Goal: Task Accomplishment & Management: Use online tool/utility

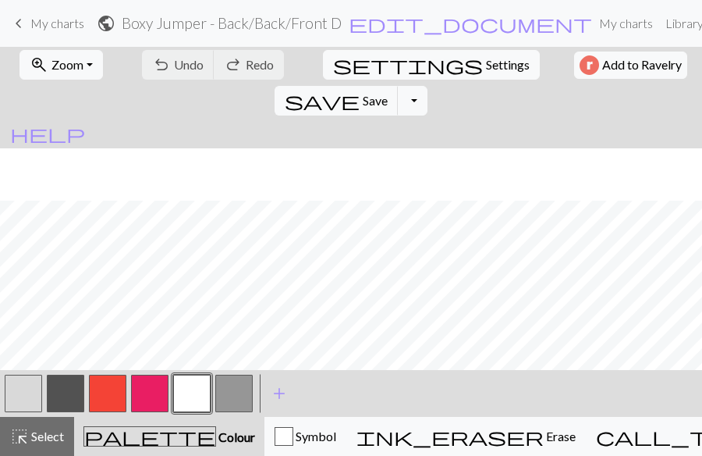
scroll to position [52, 0]
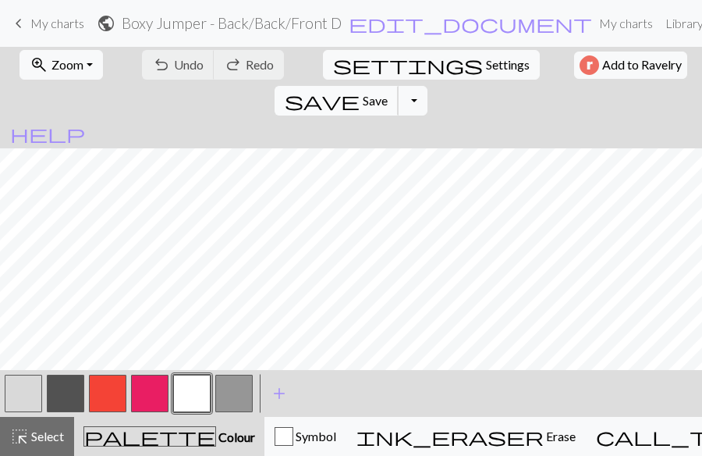
click at [388, 93] on span "Save" at bounding box center [375, 100] width 25 height 15
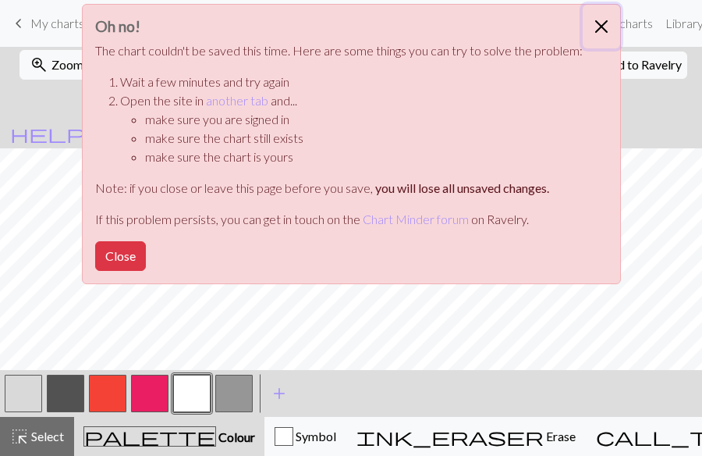
click at [599, 31] on button "Close" at bounding box center [601, 27] width 37 height 44
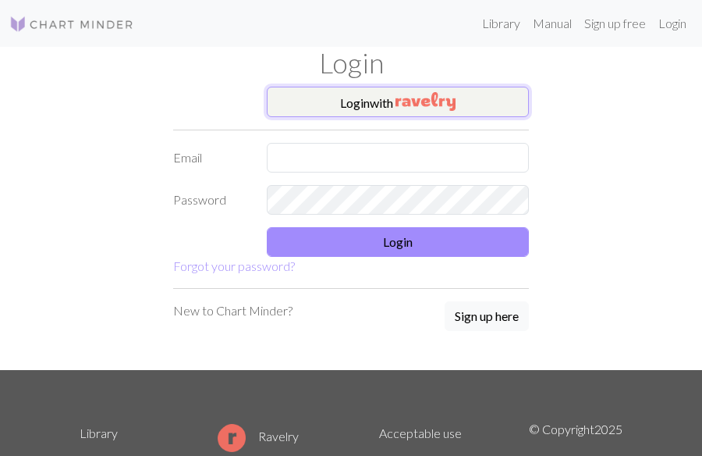
click at [340, 100] on button "Login with" at bounding box center [398, 102] width 262 height 31
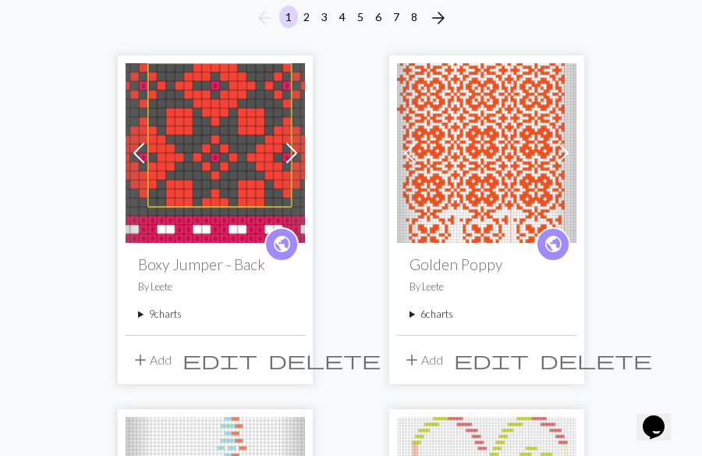
scroll to position [161, 0]
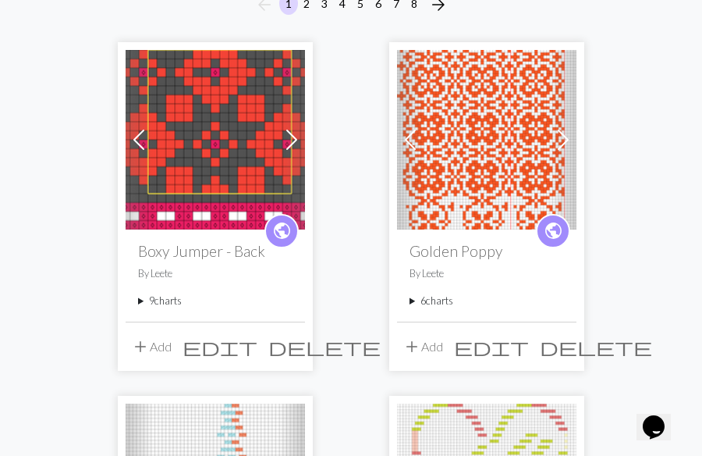
click at [143, 300] on summary "9 charts" at bounding box center [215, 300] width 154 height 15
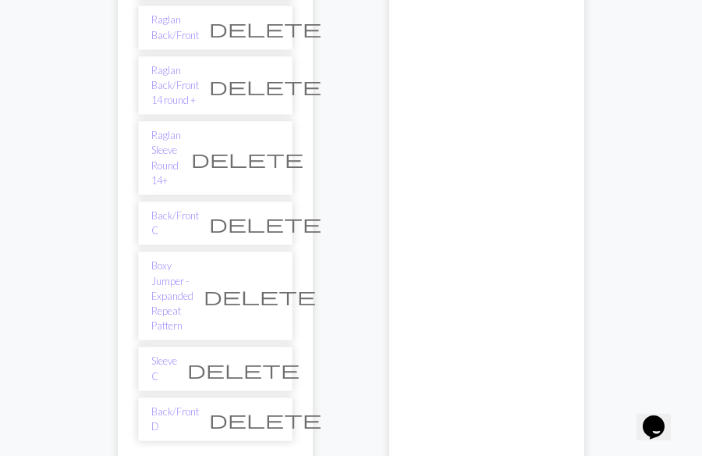
scroll to position [569, 0]
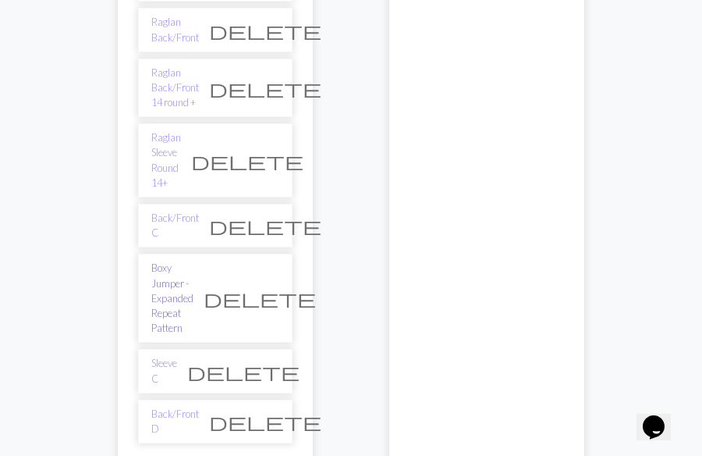
click at [169, 261] on link "Boxy Jumper - Expanded Repeat Pattern" at bounding box center [172, 298] width 42 height 75
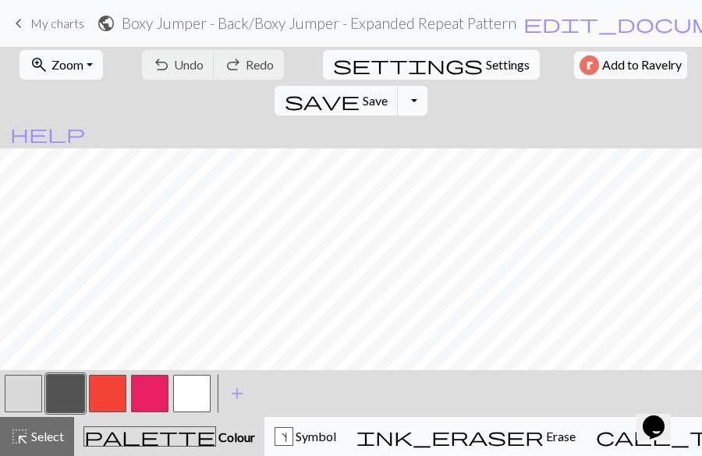
click at [427, 86] on button "Toggle Dropdown" at bounding box center [413, 101] width 30 height 30
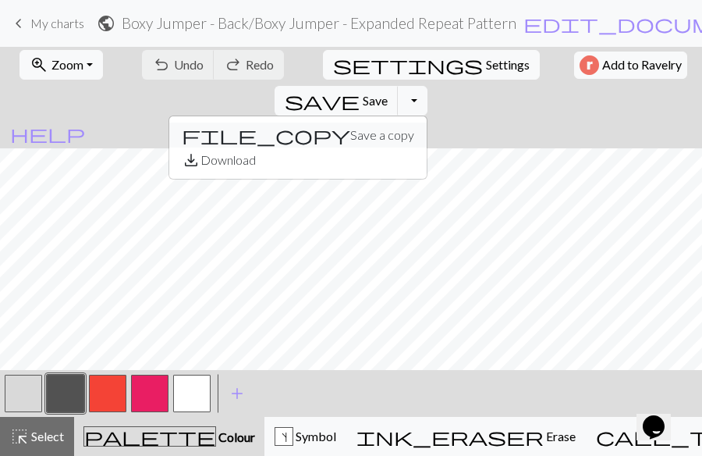
click at [427, 122] on button "file_copy Save a copy" at bounding box center [297, 134] width 257 height 25
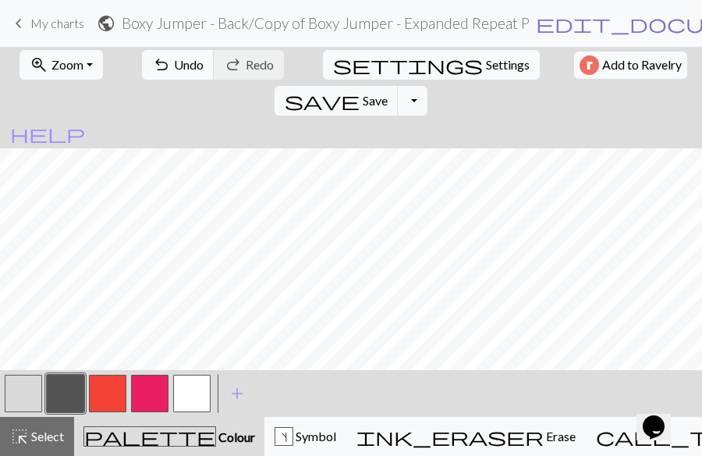
click at [556, 27] on span "edit_document" at bounding box center [657, 23] width 243 height 22
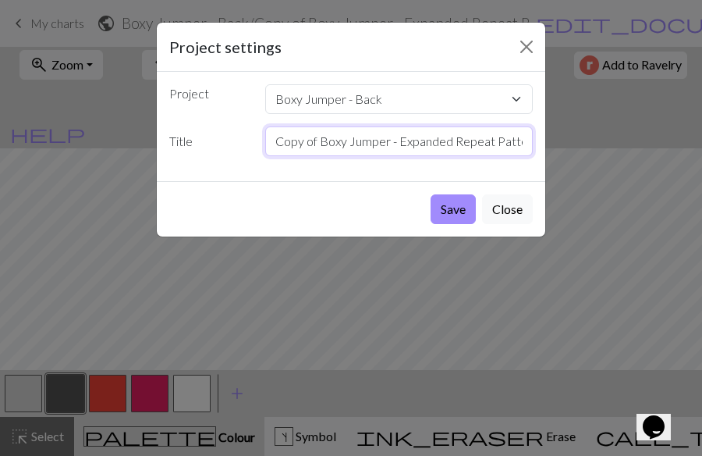
click at [524, 144] on input "Copy of Boxy Jumper - Expanded Repeat Pattern" at bounding box center [399, 141] width 268 height 30
click at [521, 148] on input "Copy of Boxy Jumper - Expanded Repeat Patn" at bounding box center [399, 141] width 268 height 30
type input "C"
type input "Sleeve D"
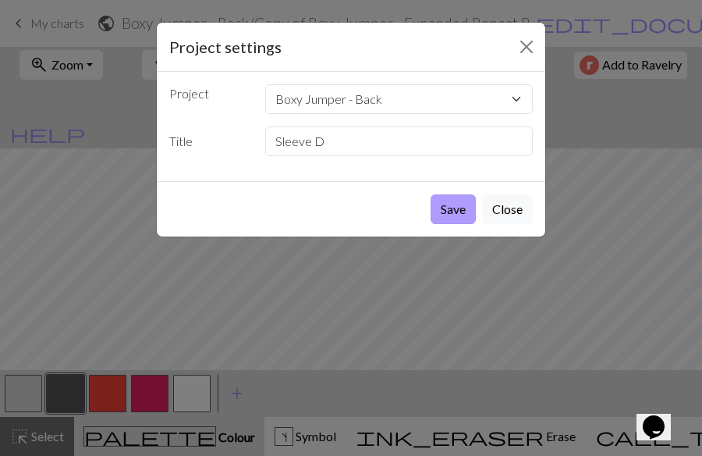
click at [446, 205] on button "Save" at bounding box center [453, 209] width 45 height 30
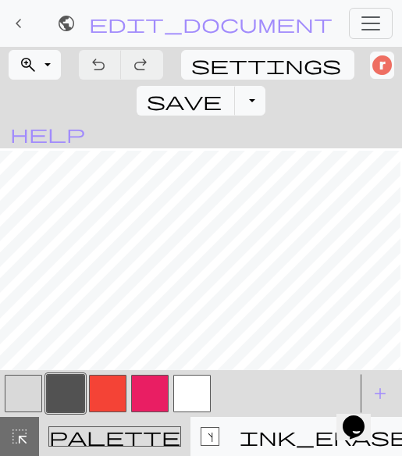
scroll to position [1, 608]
click at [377, 399] on div "Opens Chat This icon Opens the chat window." at bounding box center [360, 399] width 37 height 0
click at [381, 393] on iframe at bounding box center [361, 416] width 50 height 47
click at [380, 390] on span "add" at bounding box center [380, 393] width 19 height 22
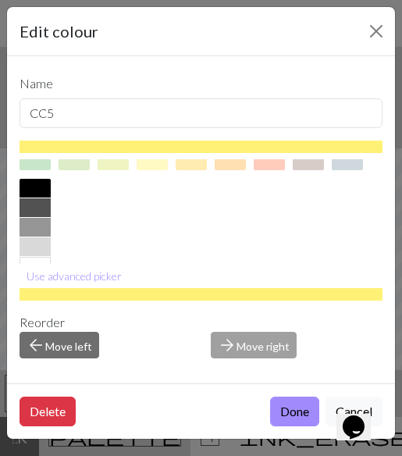
scroll to position [216, 0]
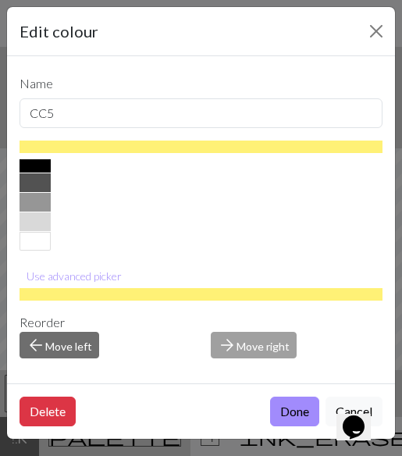
click at [34, 202] on div at bounding box center [35, 202] width 31 height 19
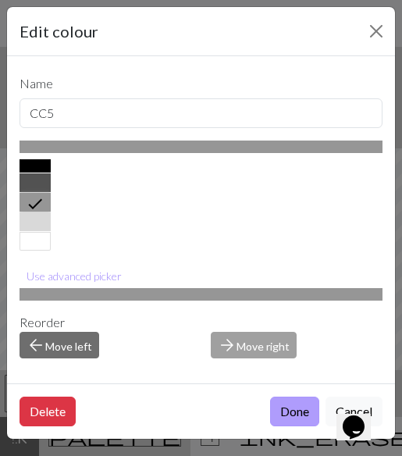
click at [290, 405] on button "Done" at bounding box center [294, 411] width 49 height 30
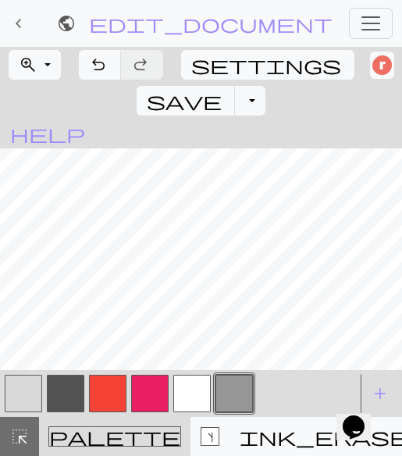
click at [18, 390] on button "button" at bounding box center [23, 392] width 37 height 37
click at [229, 396] on button "button" at bounding box center [233, 392] width 37 height 37
click at [22, 398] on button "button" at bounding box center [23, 392] width 37 height 37
click at [227, 406] on button "button" at bounding box center [233, 392] width 37 height 37
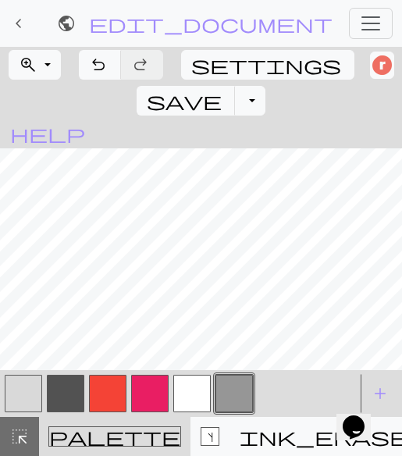
scroll to position [782, 541]
click at [95, 61] on span "undo" at bounding box center [98, 65] width 19 height 22
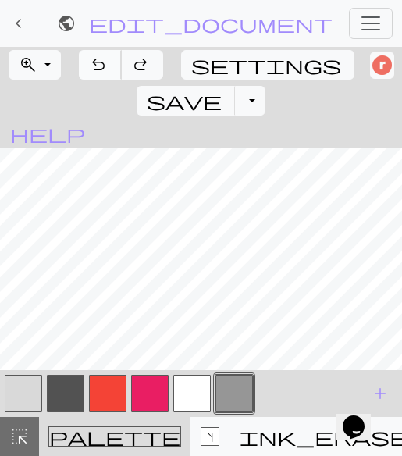
click at [95, 61] on span "undo" at bounding box center [98, 65] width 19 height 22
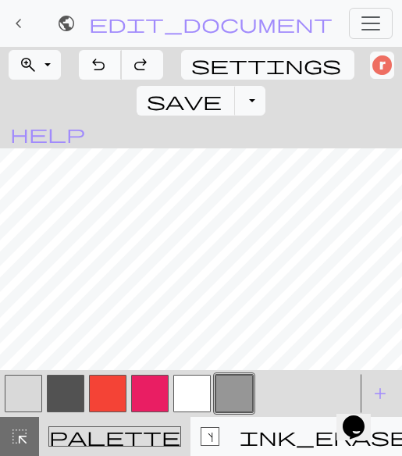
click at [95, 61] on span "undo" at bounding box center [98, 65] width 19 height 22
click at [20, 399] on button "button" at bounding box center [23, 392] width 37 height 37
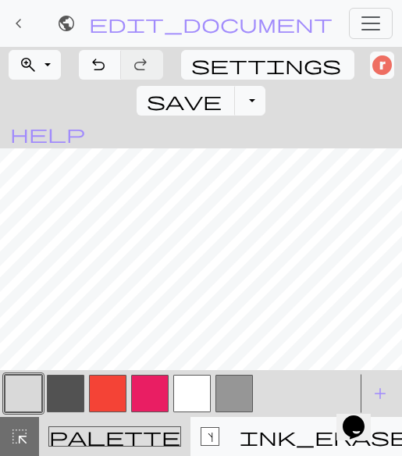
click at [225, 393] on button "button" at bounding box center [233, 392] width 37 height 37
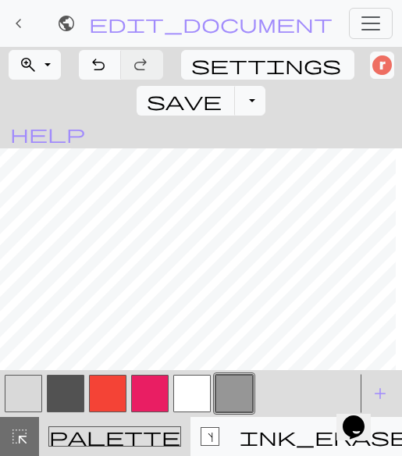
scroll to position [651, 291]
click at [104, 401] on button "button" at bounding box center [107, 392] width 37 height 37
click at [21, 385] on button "button" at bounding box center [23, 392] width 37 height 37
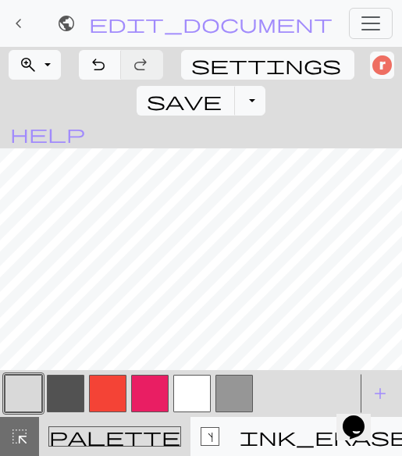
scroll to position [692, 452]
click at [193, 400] on button "button" at bounding box center [191, 392] width 37 height 37
click at [233, 399] on button "button" at bounding box center [233, 392] width 37 height 37
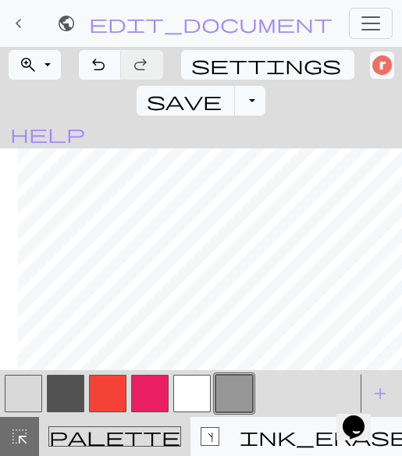
scroll to position [497, 236]
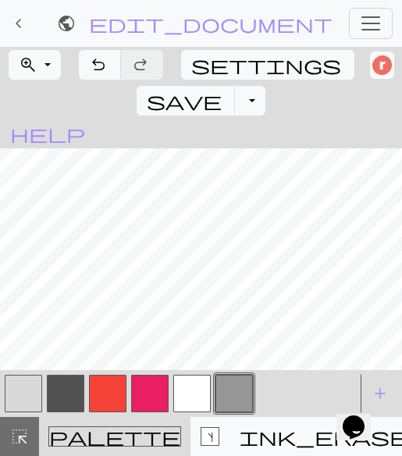
click at [17, 388] on button "button" at bounding box center [23, 392] width 37 height 37
click at [239, 396] on button "button" at bounding box center [233, 392] width 37 height 37
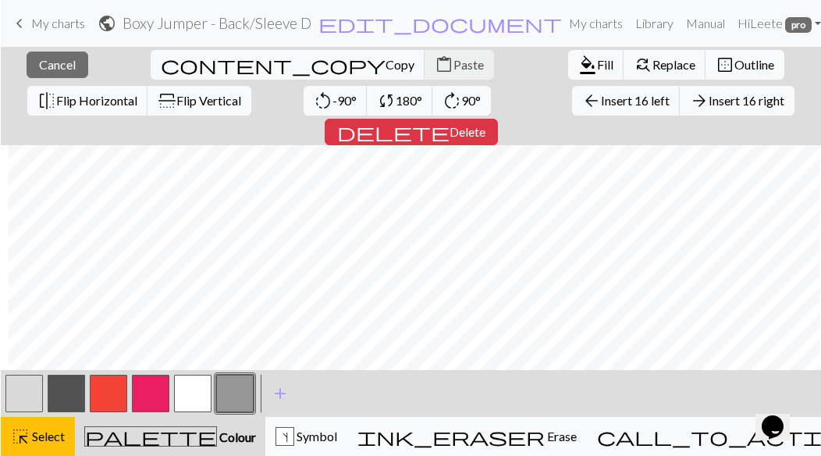
scroll to position [818, 279]
click at [385, 60] on span "Copy" at bounding box center [399, 64] width 29 height 15
click at [701, 102] on span "Insert 16 right" at bounding box center [746, 100] width 76 height 15
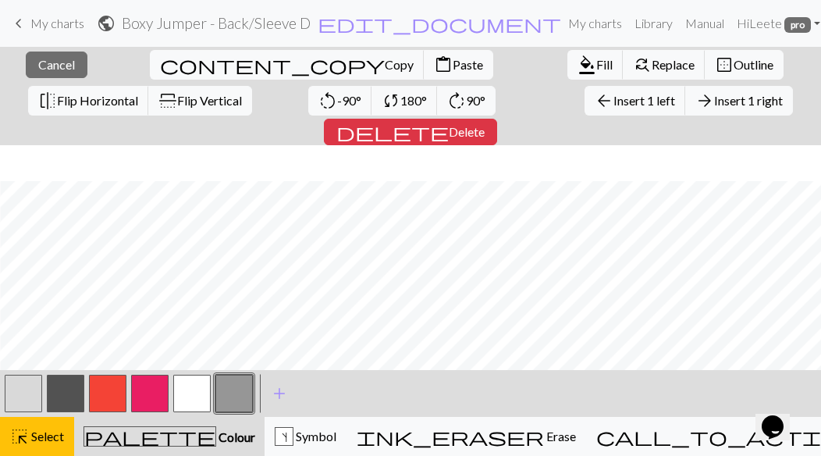
scroll to position [818, 612]
click at [452, 62] on span "Paste" at bounding box center [467, 64] width 30 height 15
click at [347, 395] on div "< > add Add a colour" at bounding box center [410, 393] width 821 height 47
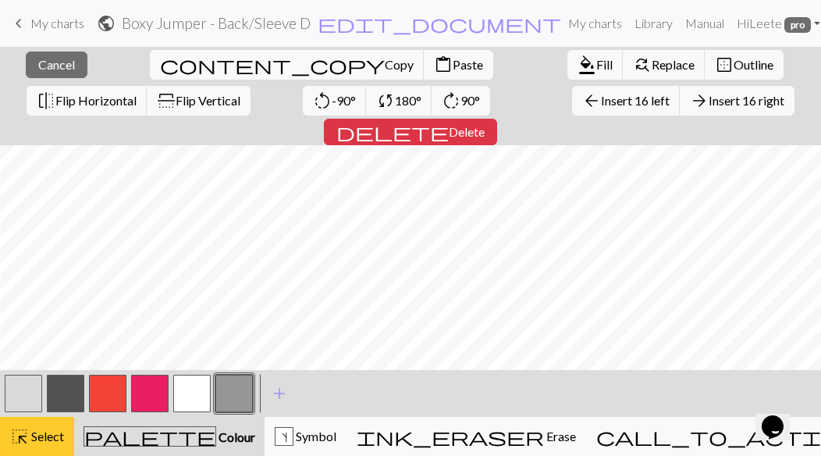
click at [66, 436] on button "highlight_alt Select Select" at bounding box center [37, 436] width 74 height 39
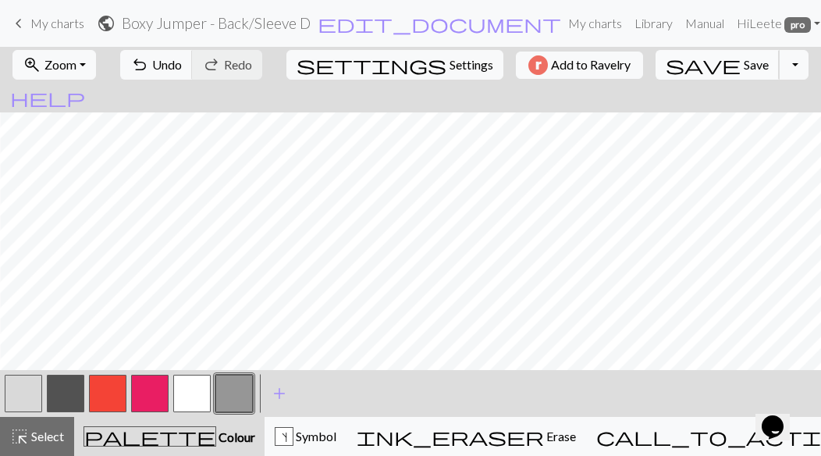
click at [701, 61] on span "Save" at bounding box center [755, 64] width 25 height 15
click at [107, 397] on button "button" at bounding box center [107, 392] width 37 height 37
click at [71, 390] on button "button" at bounding box center [65, 392] width 37 height 37
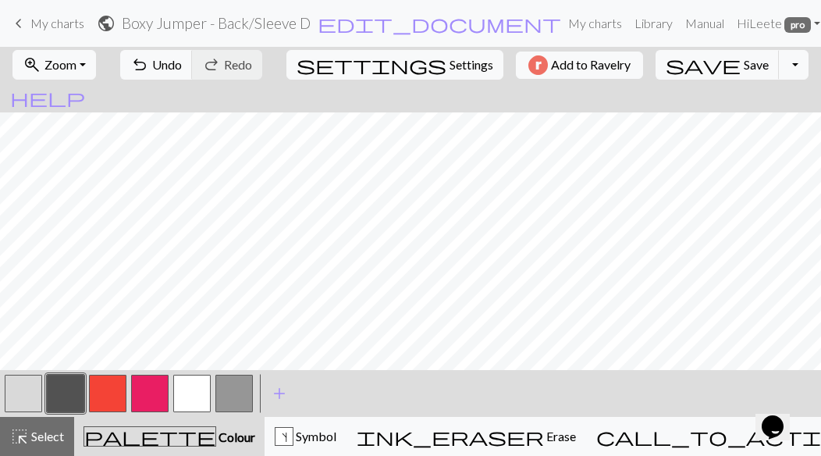
click at [108, 390] on button "button" at bounding box center [107, 392] width 37 height 37
click at [59, 392] on button "button" at bounding box center [65, 392] width 37 height 37
click at [232, 400] on button "button" at bounding box center [233, 392] width 37 height 37
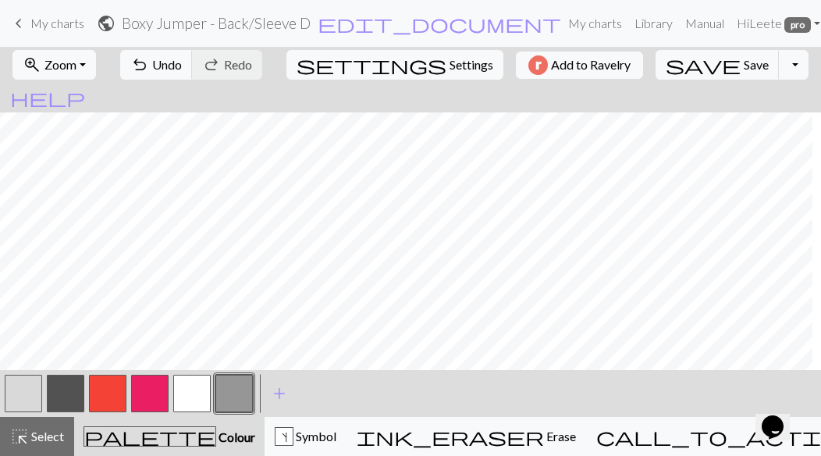
scroll to position [727, 612]
click at [108, 381] on button "button" at bounding box center [107, 392] width 37 height 37
click at [73, 387] on button "button" at bounding box center [65, 392] width 37 height 37
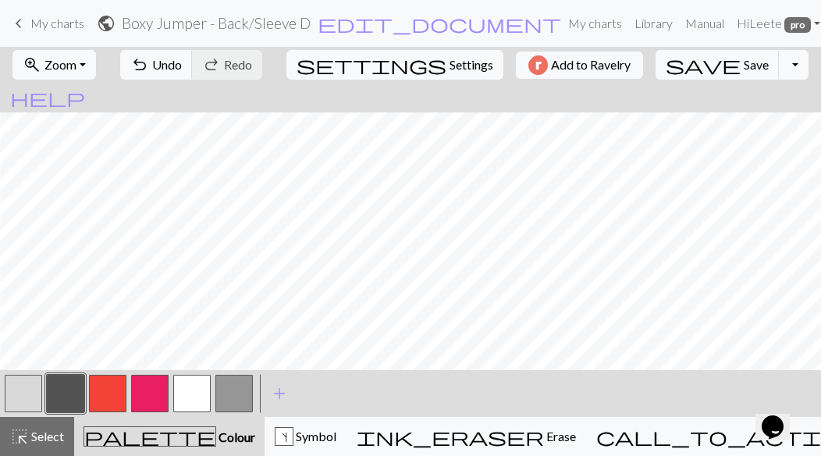
click at [97, 389] on button "button" at bounding box center [107, 392] width 37 height 37
click at [225, 396] on button "button" at bounding box center [233, 392] width 37 height 37
click at [109, 392] on button "button" at bounding box center [107, 392] width 37 height 37
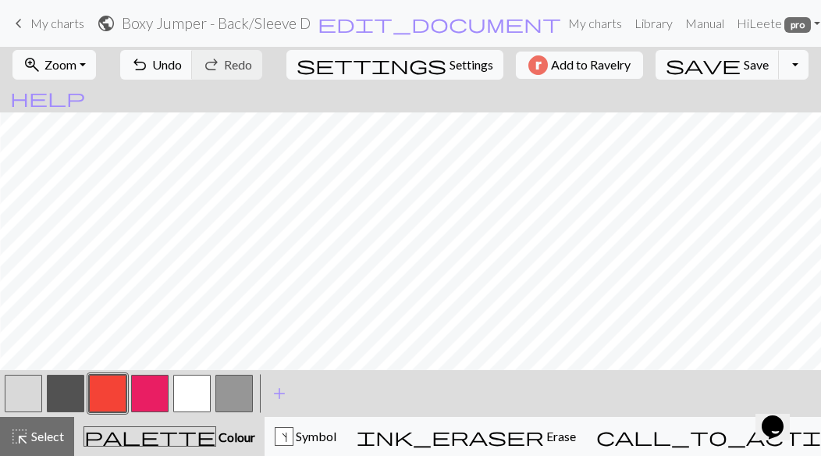
scroll to position [370, 608]
click at [69, 381] on button "button" at bounding box center [65, 392] width 37 height 37
click at [113, 395] on button "button" at bounding box center [107, 392] width 37 height 37
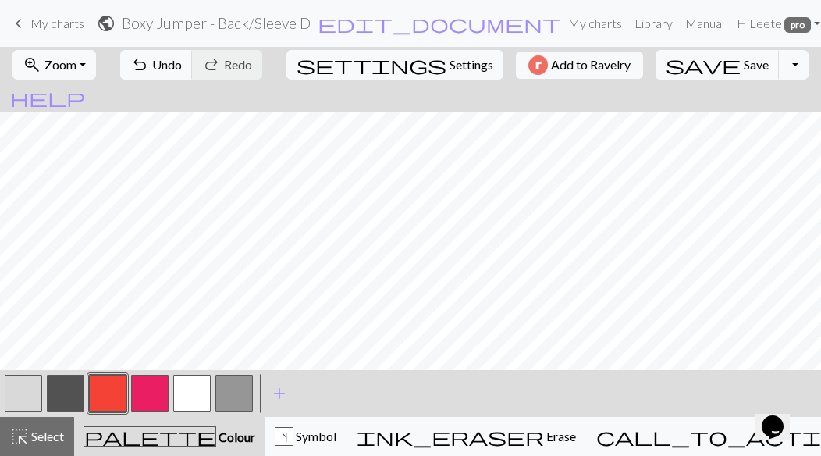
click at [28, 387] on button "button" at bounding box center [23, 392] width 37 height 37
click at [239, 395] on button "button" at bounding box center [233, 392] width 37 height 37
click at [204, 394] on button "button" at bounding box center [191, 392] width 37 height 37
click at [182, 59] on span "Undo" at bounding box center [167, 64] width 30 height 15
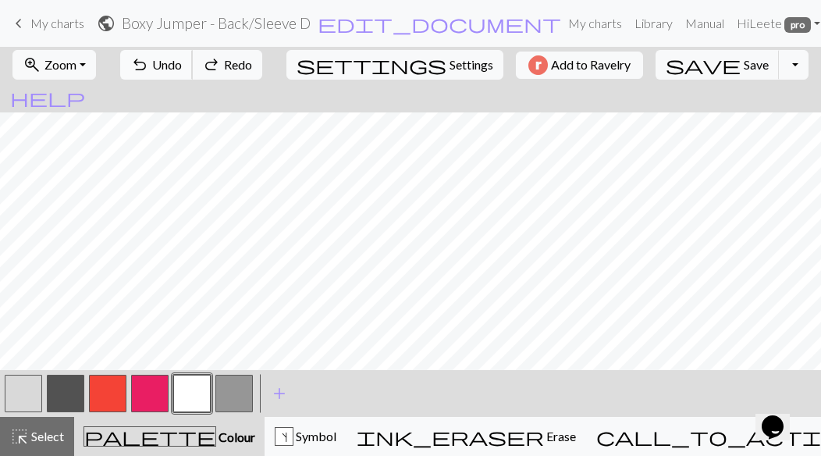
click at [182, 59] on span "Undo" at bounding box center [167, 64] width 30 height 15
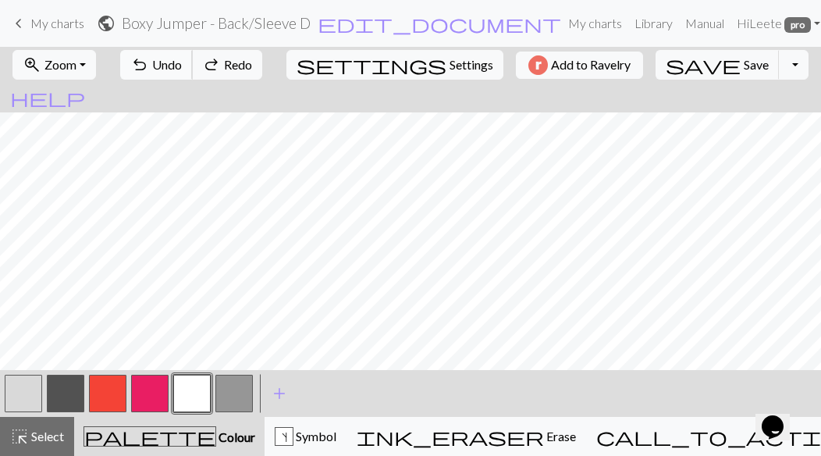
click at [182, 59] on span "Undo" at bounding box center [167, 64] width 30 height 15
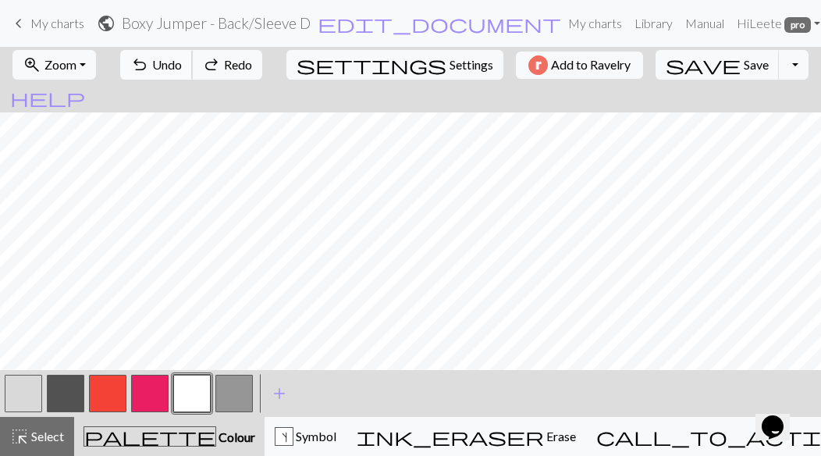
click at [182, 59] on span "Undo" at bounding box center [167, 64] width 30 height 15
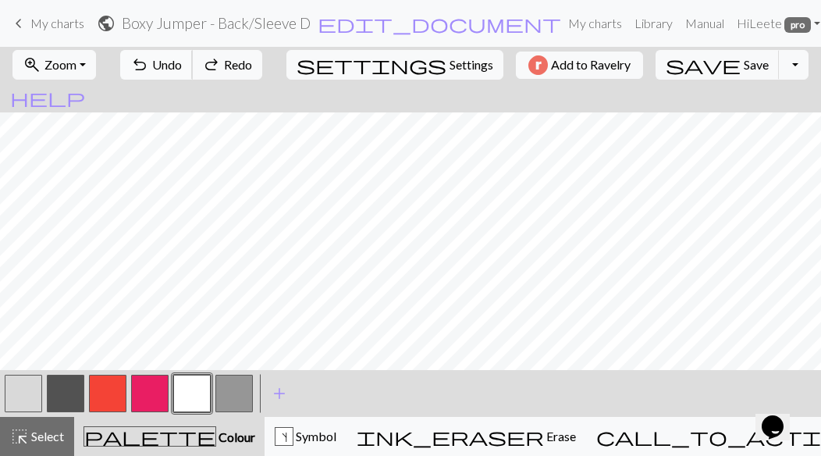
click at [182, 59] on span "Undo" at bounding box center [167, 64] width 30 height 15
click at [243, 403] on button "button" at bounding box center [233, 392] width 37 height 37
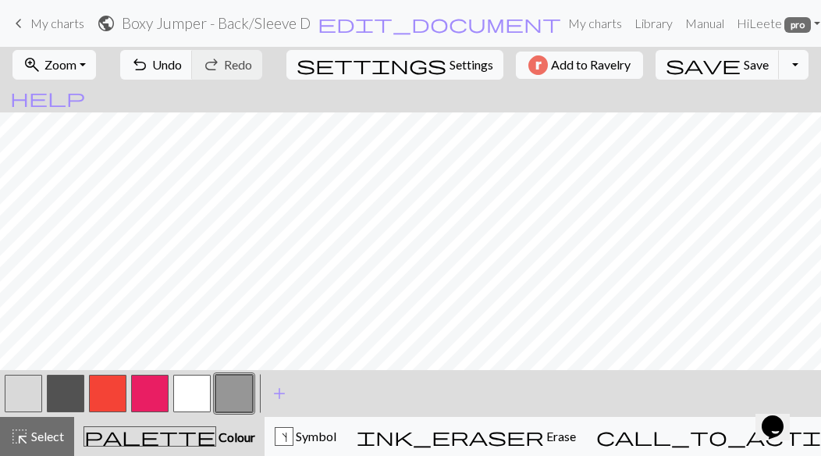
click at [112, 388] on button "button" at bounding box center [107, 392] width 37 height 37
click at [686, 66] on button "save Save Save" at bounding box center [717, 65] width 124 height 30
click at [241, 396] on button "button" at bounding box center [233, 392] width 37 height 37
click at [17, 383] on button "button" at bounding box center [23, 392] width 37 height 37
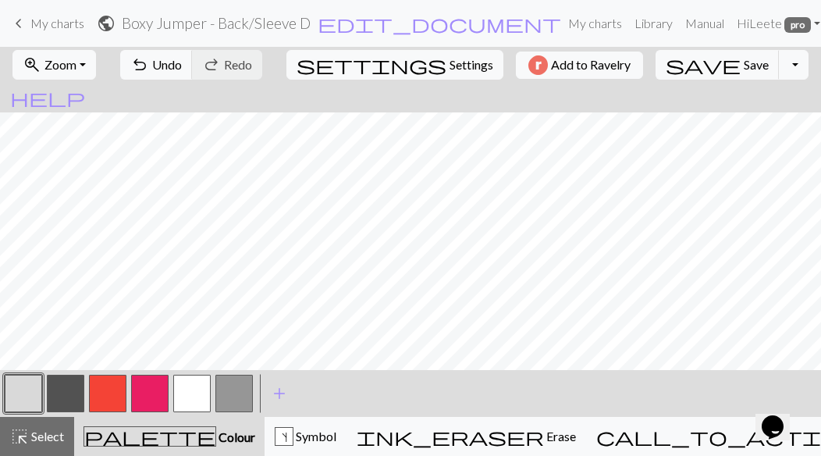
click at [109, 393] on button "button" at bounding box center [107, 392] width 37 height 37
click at [158, 385] on button "button" at bounding box center [149, 392] width 37 height 37
click at [245, 397] on button "button" at bounding box center [233, 392] width 37 height 37
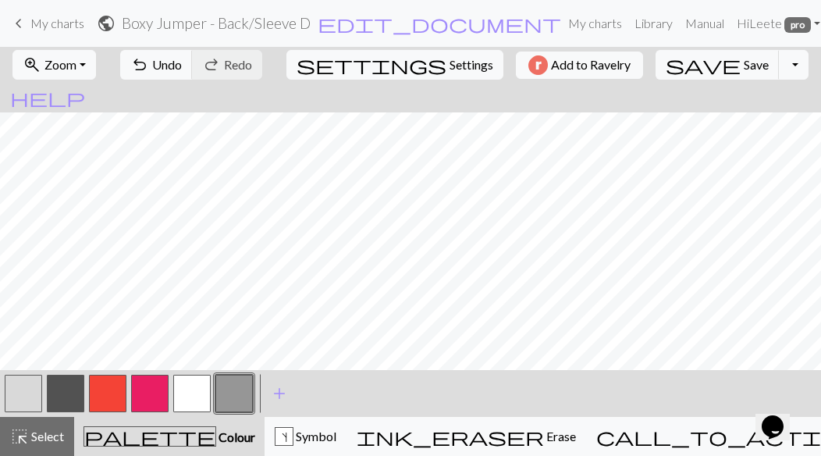
click at [25, 396] on button "button" at bounding box center [23, 392] width 37 height 37
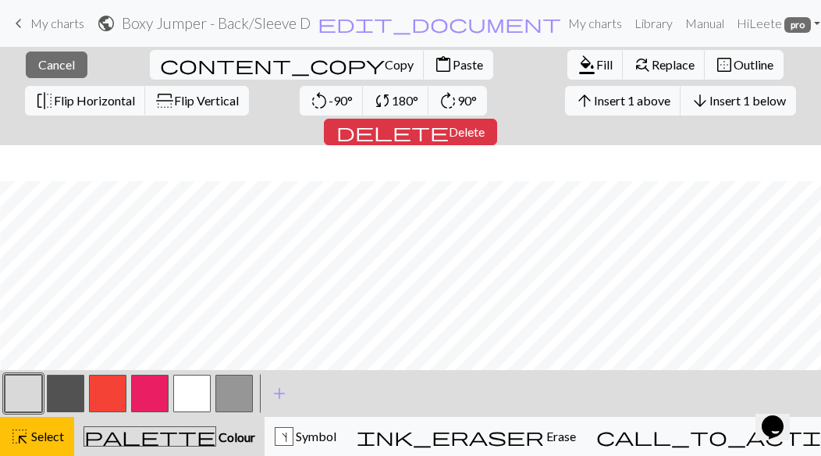
scroll to position [818, 612]
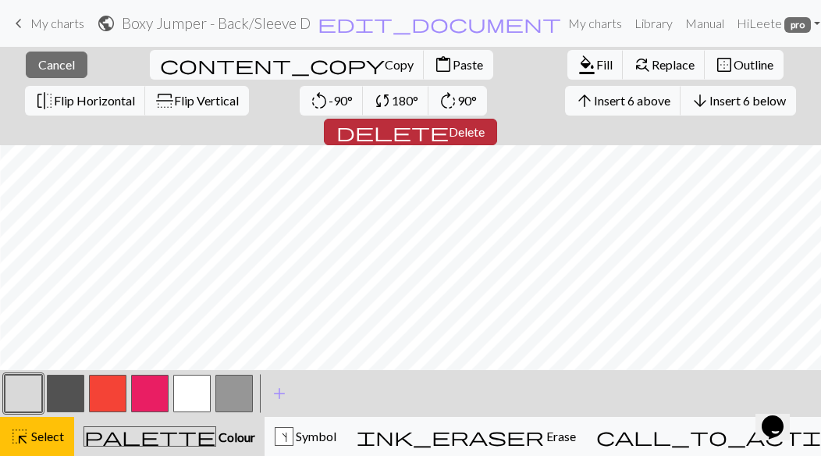
click at [484, 124] on span "Delete" at bounding box center [467, 131] width 36 height 15
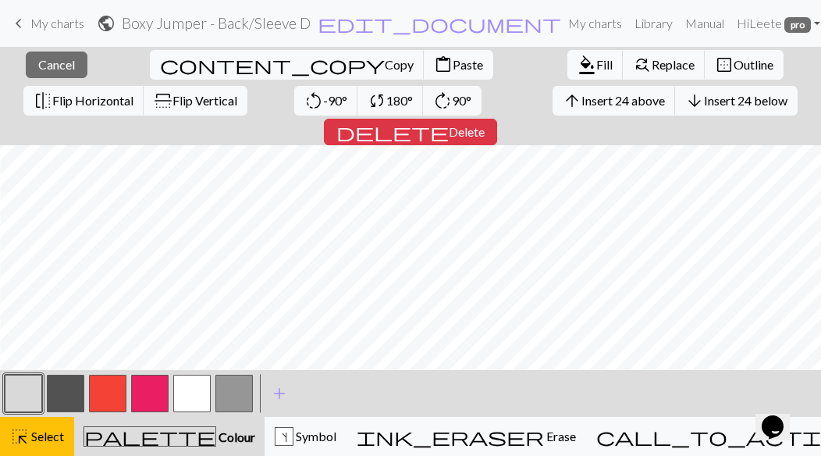
scroll to position [327, 612]
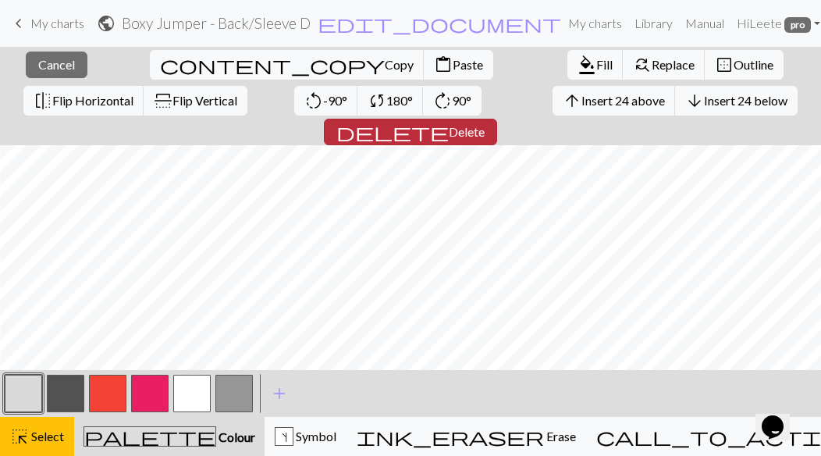
click at [497, 119] on button "delete Delete" at bounding box center [410, 132] width 173 height 27
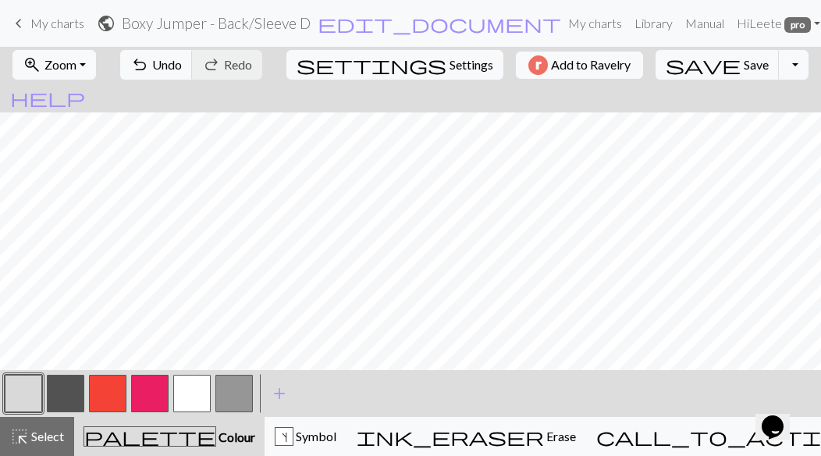
scroll to position [0, 0]
click at [188, 395] on button "button" at bounding box center [191, 392] width 37 height 37
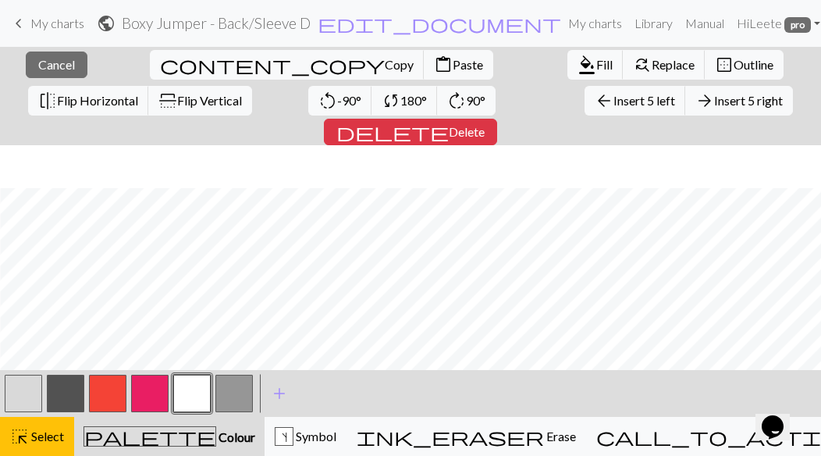
scroll to position [0, 612]
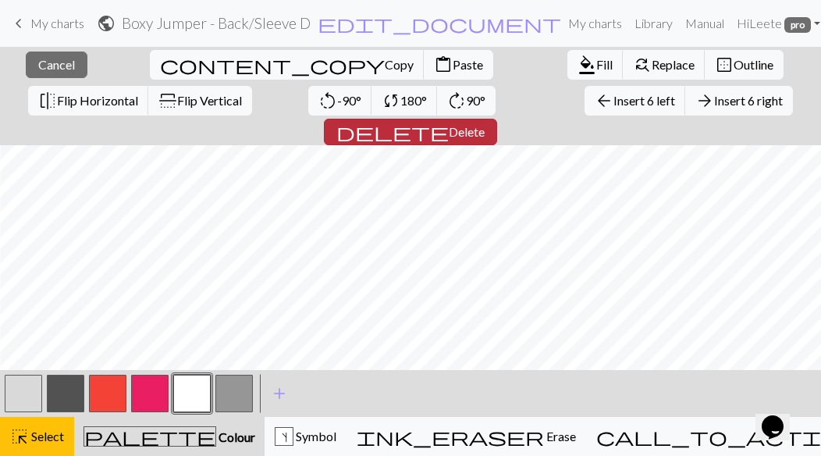
click at [497, 119] on button "delete Delete" at bounding box center [410, 132] width 173 height 27
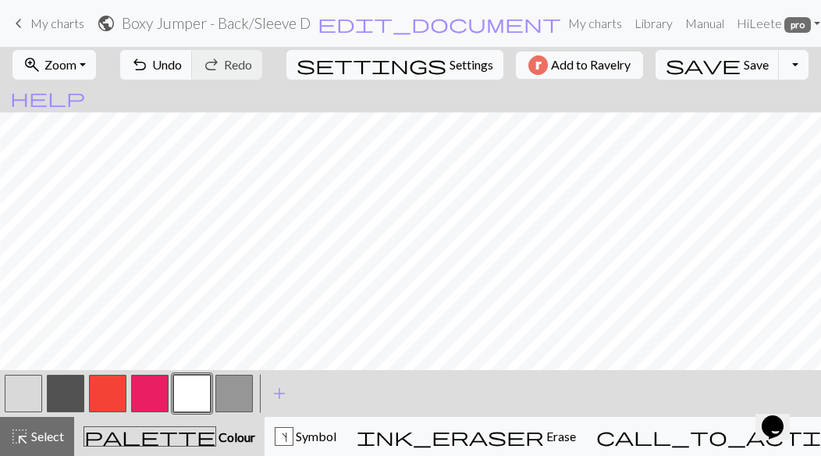
click at [147, 395] on button "button" at bounding box center [149, 392] width 37 height 37
click at [196, 392] on button "button" at bounding box center [191, 392] width 37 height 37
click at [227, 398] on button "button" at bounding box center [233, 392] width 37 height 37
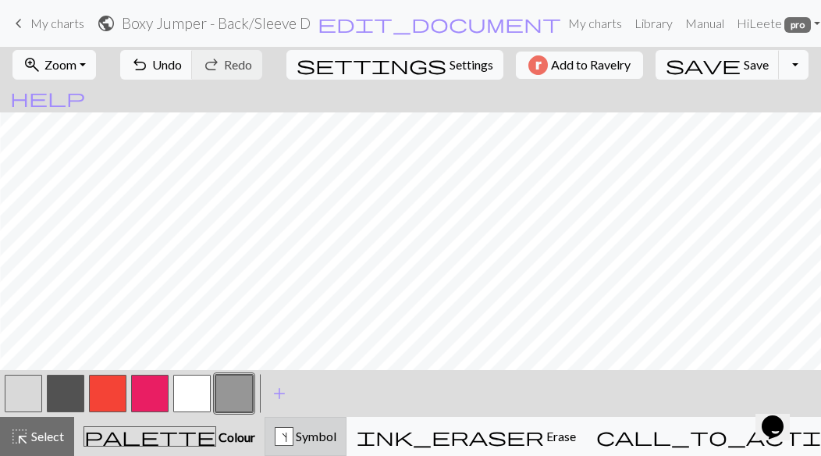
click at [299, 431] on div "s Symbol" at bounding box center [306, 436] width 62 height 19
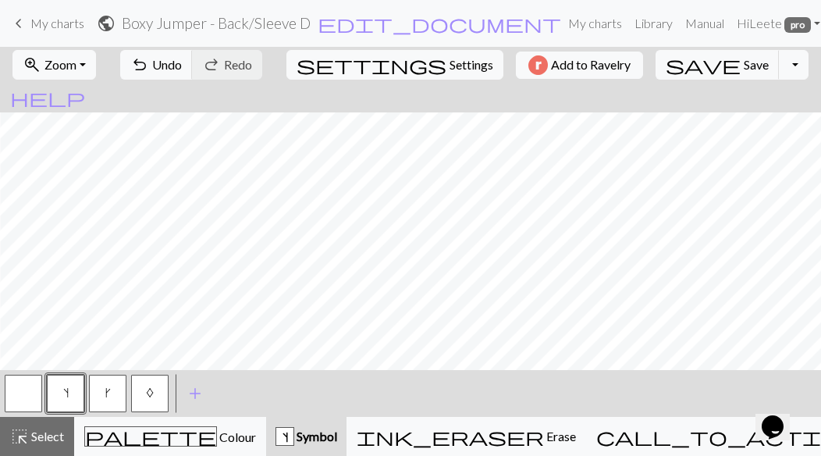
click at [29, 399] on button "button" at bounding box center [23, 392] width 37 height 37
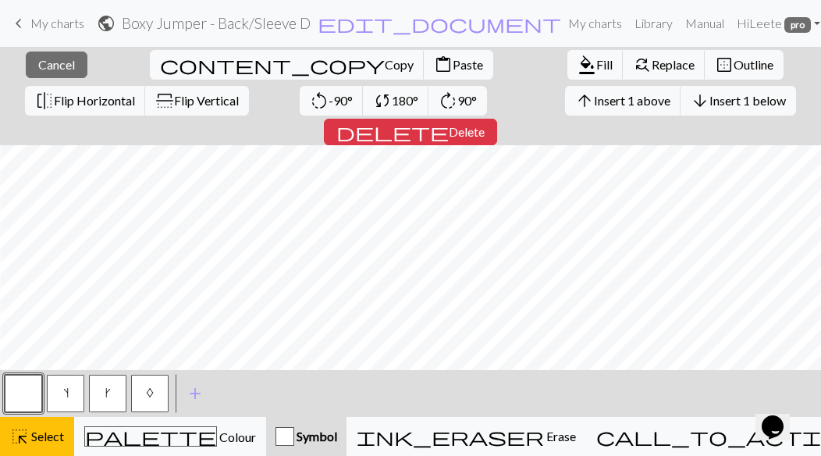
scroll to position [349, 487]
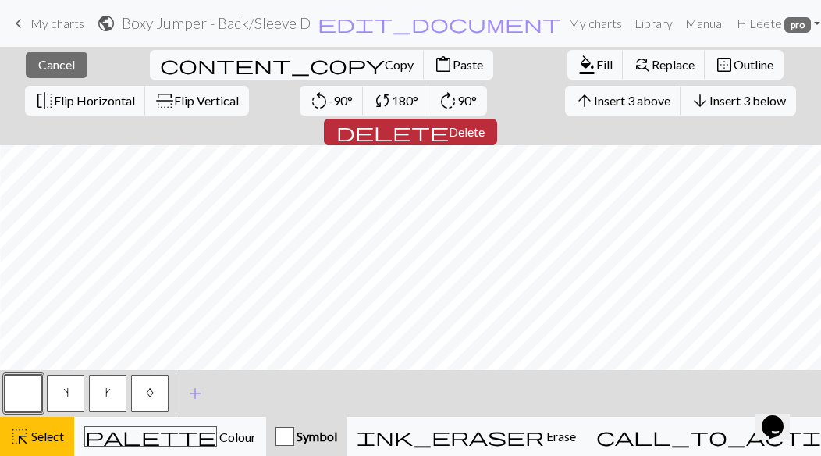
click at [484, 124] on span "Delete" at bounding box center [467, 131] width 36 height 15
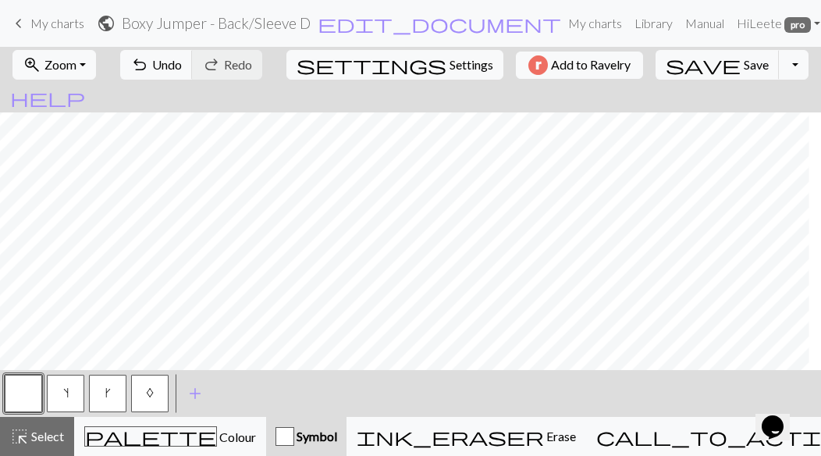
scroll to position [267, 0]
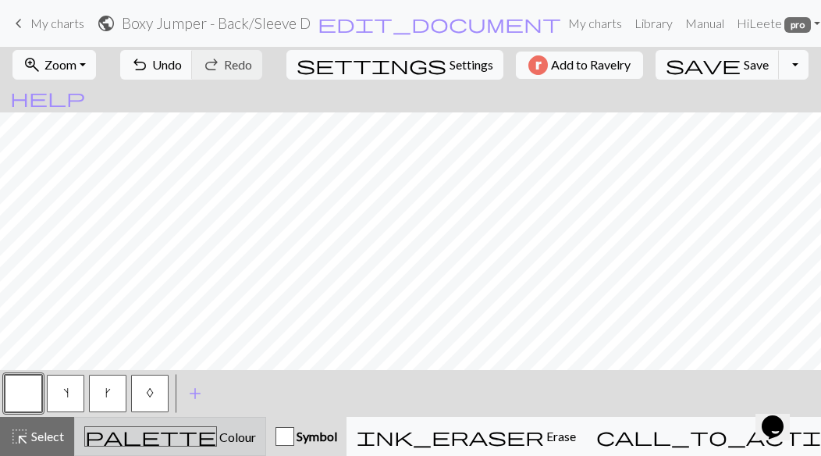
click at [123, 431] on div "palette Colour Colour" at bounding box center [170, 436] width 172 height 20
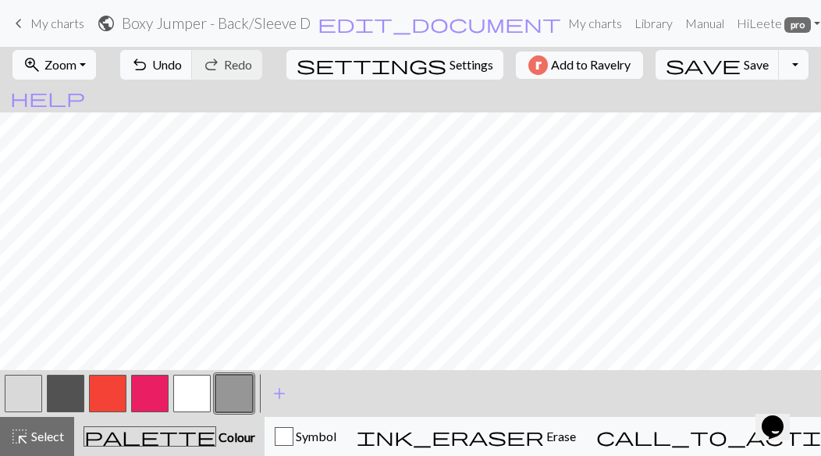
click at [190, 392] on button "button" at bounding box center [191, 392] width 37 height 37
click at [182, 67] on span "Undo" at bounding box center [167, 64] width 30 height 15
click at [28, 395] on button "button" at bounding box center [23, 392] width 37 height 37
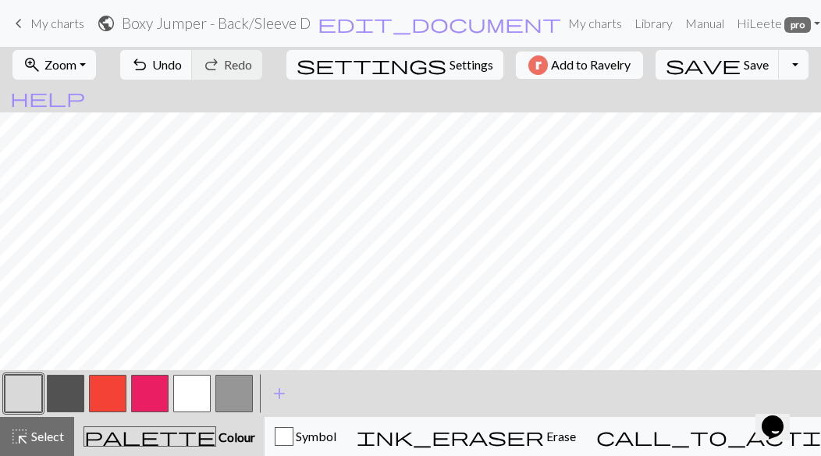
click at [188, 398] on button "button" at bounding box center [191, 392] width 37 height 37
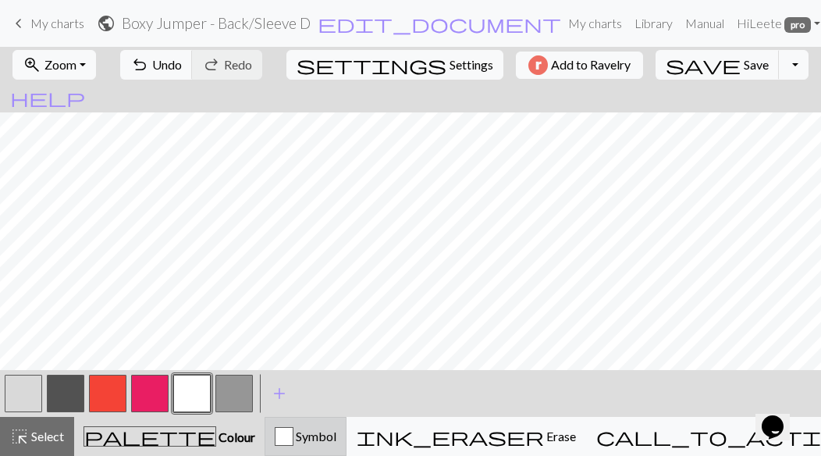
click at [300, 436] on div "Symbol" at bounding box center [306, 436] width 62 height 19
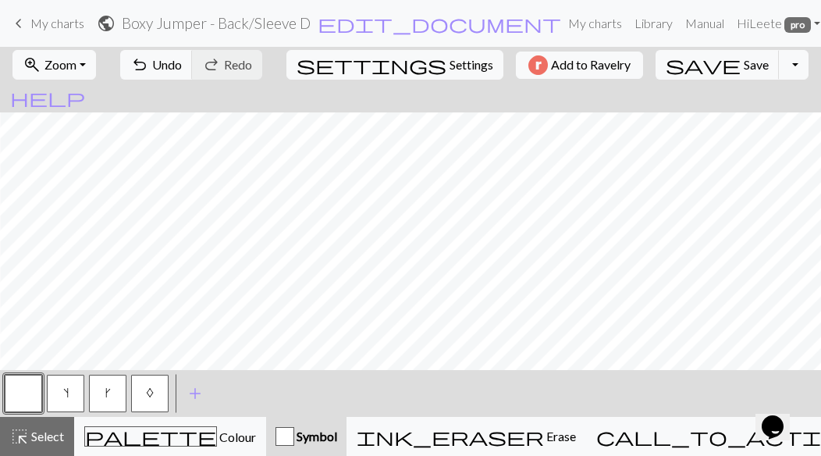
scroll to position [267, 0]
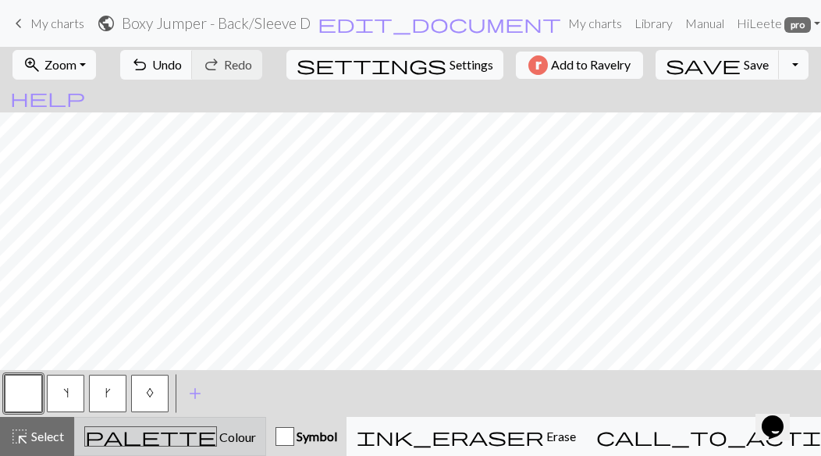
click at [183, 427] on div "palette Colour Colour" at bounding box center [170, 436] width 172 height 20
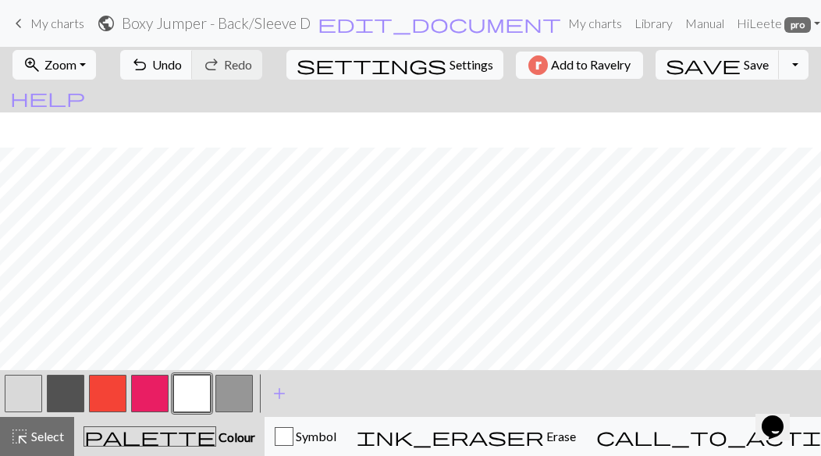
scroll to position [196, 0]
click at [701, 65] on span "Save" at bounding box center [755, 64] width 25 height 15
click at [232, 402] on button "button" at bounding box center [233, 392] width 37 height 37
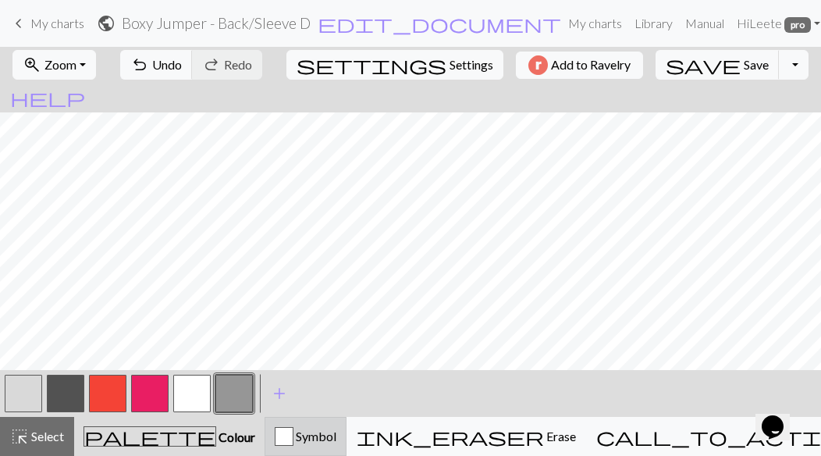
click at [293, 438] on div "button" at bounding box center [284, 436] width 19 height 19
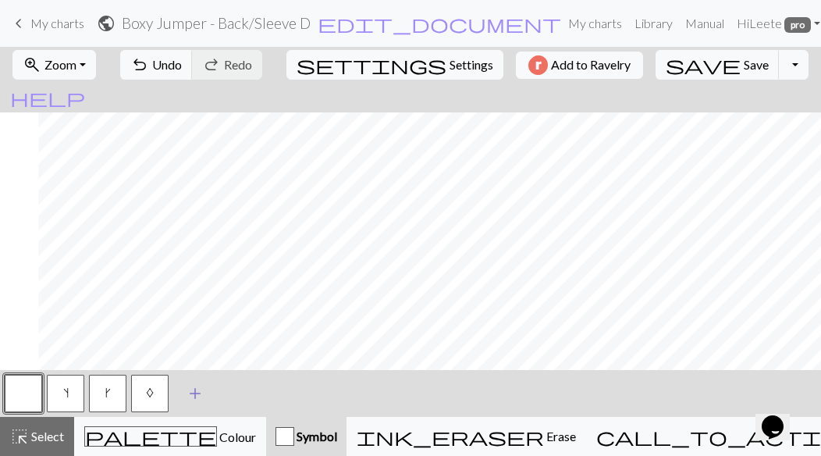
scroll to position [3, 0]
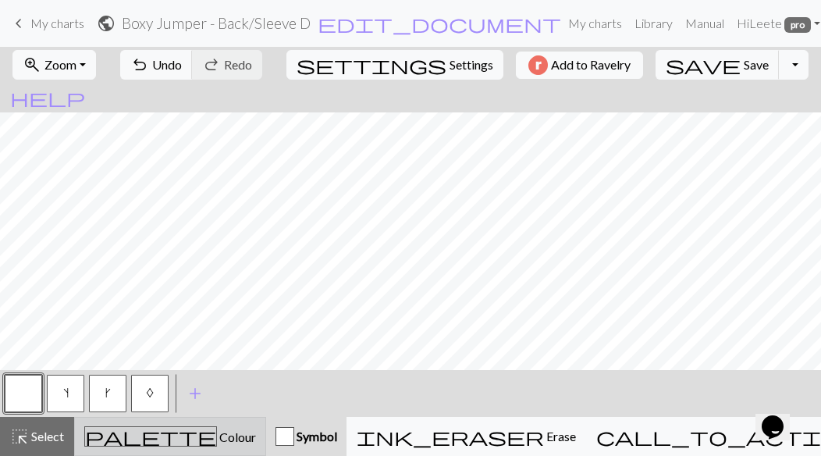
click at [214, 432] on div "palette Colour Colour" at bounding box center [170, 436] width 172 height 20
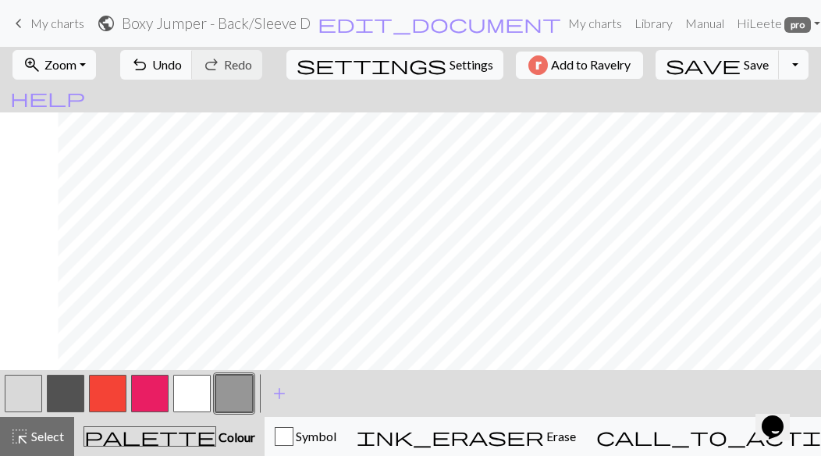
scroll to position [4, 487]
drag, startPoint x: 185, startPoint y: 396, endPoint x: 569, endPoint y: 402, distance: 384.6
click at [185, 396] on button "button" at bounding box center [191, 392] width 37 height 37
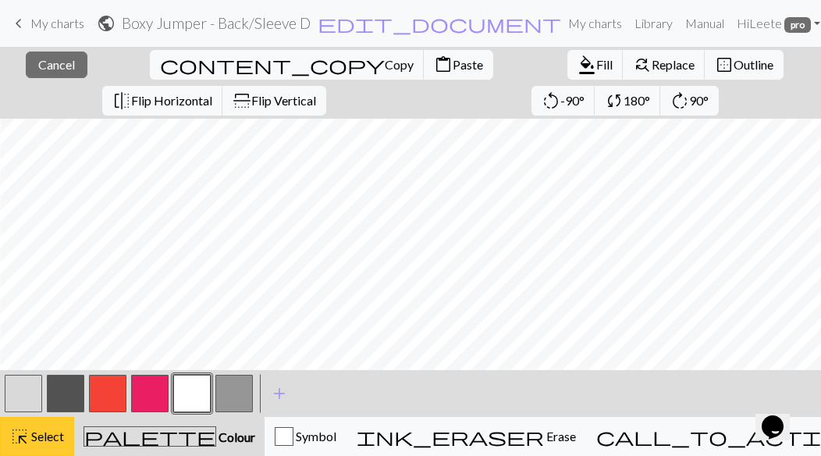
click at [17, 427] on span "highlight_alt" at bounding box center [19, 436] width 19 height 22
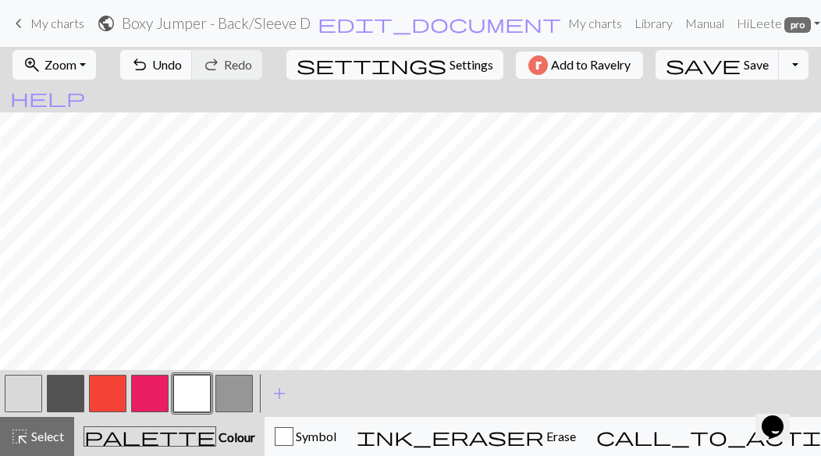
scroll to position [267, 479]
click at [701, 61] on span "Save" at bounding box center [755, 64] width 25 height 15
click at [278, 394] on span "add" at bounding box center [279, 393] width 19 height 22
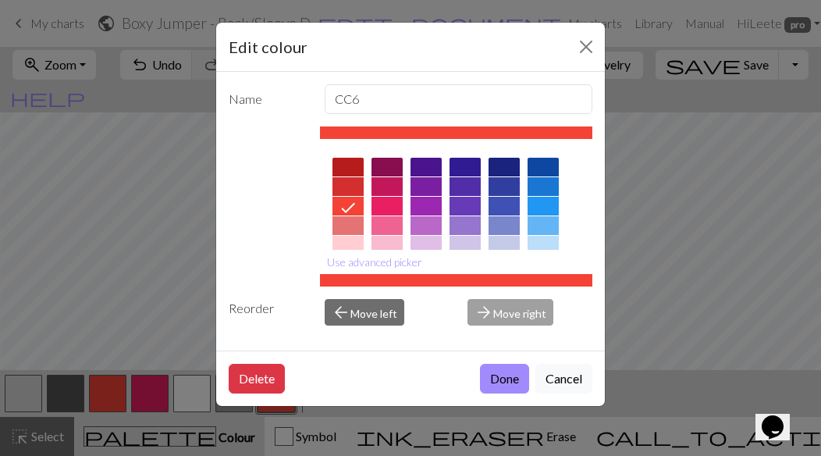
click at [349, 222] on div at bounding box center [347, 225] width 31 height 19
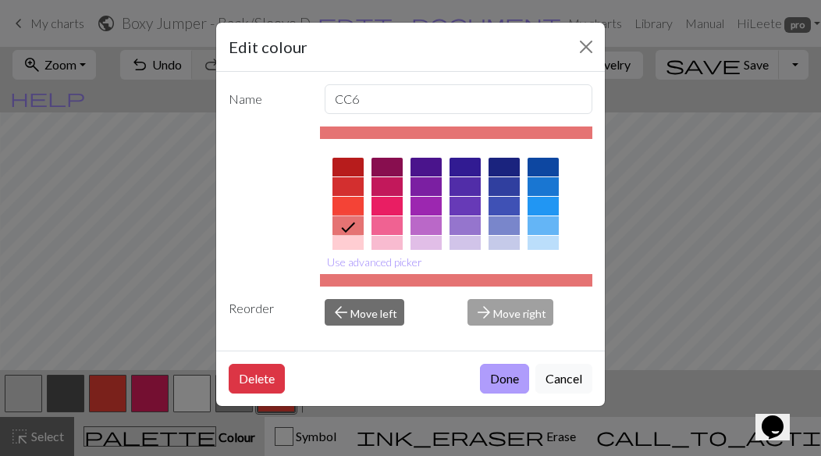
click at [505, 379] on button "Done" at bounding box center [504, 379] width 49 height 30
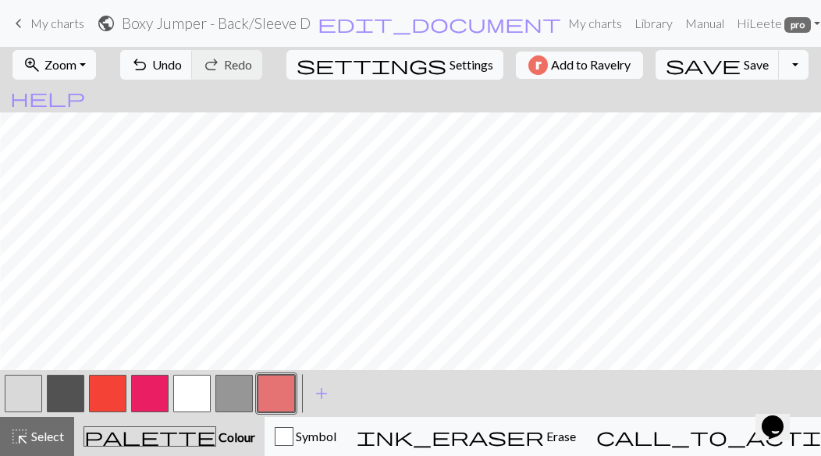
click at [22, 400] on button "button" at bounding box center [23, 392] width 37 height 37
click at [701, 64] on span "Save" at bounding box center [755, 64] width 25 height 15
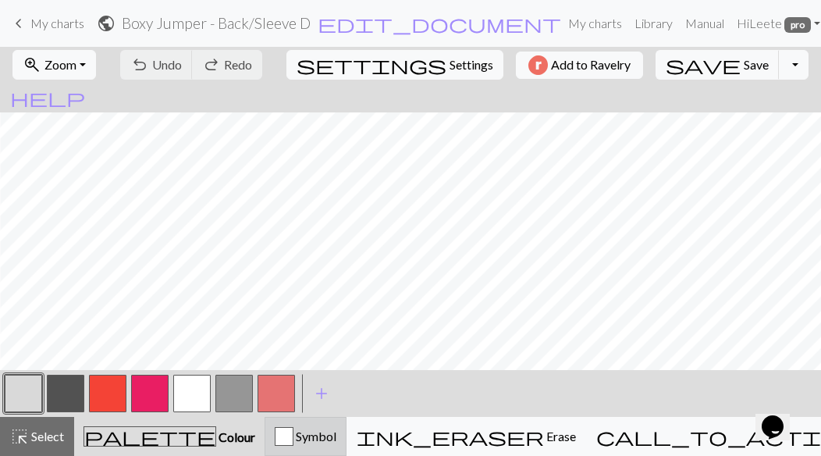
click at [293, 442] on div "button" at bounding box center [284, 436] width 19 height 19
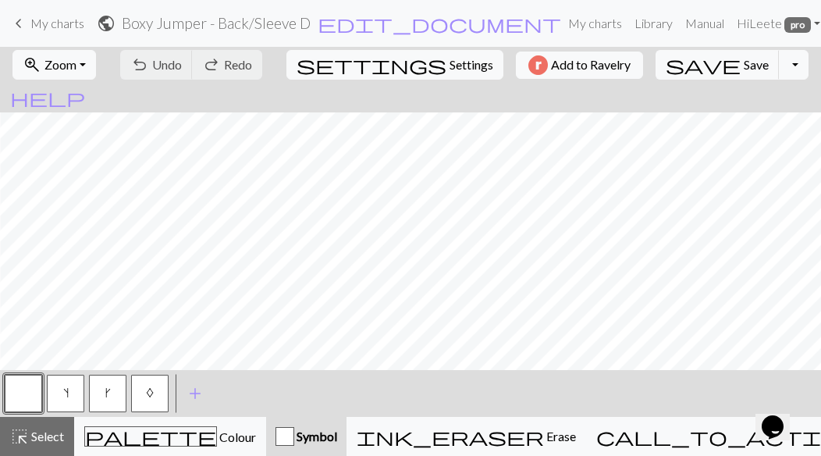
click at [105, 388] on span "k" at bounding box center [107, 392] width 5 height 12
click at [73, 387] on button "s" at bounding box center [65, 392] width 37 height 37
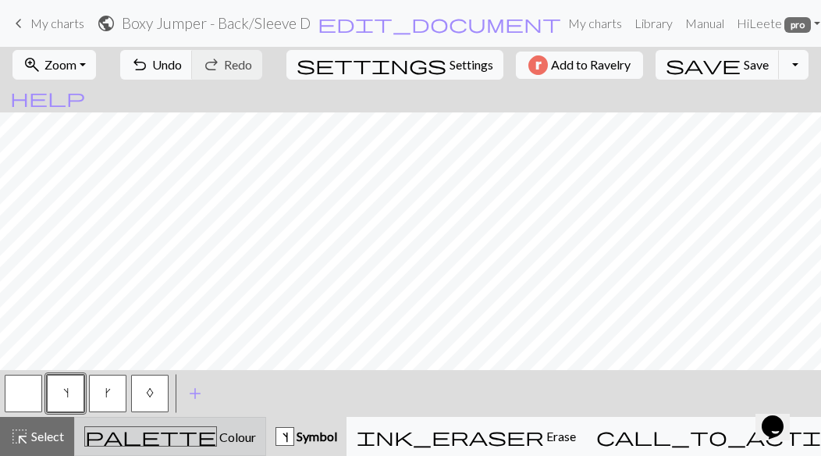
click at [221, 431] on div "palette Colour Colour" at bounding box center [170, 436] width 172 height 20
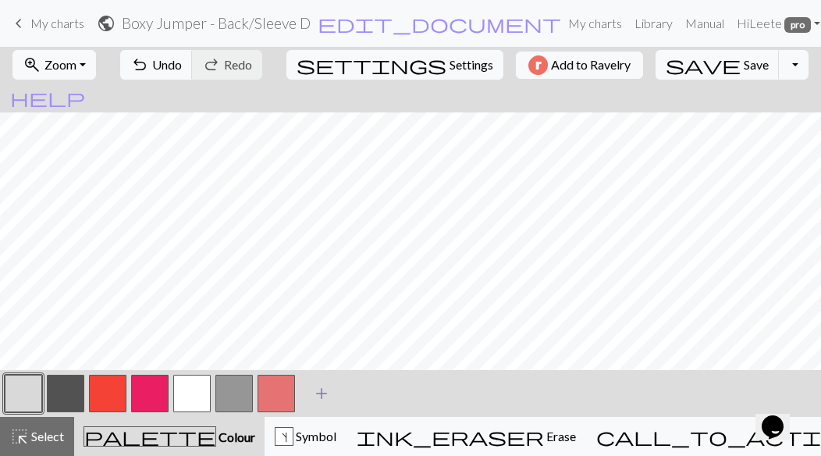
click at [325, 394] on span "add" at bounding box center [321, 393] width 19 height 22
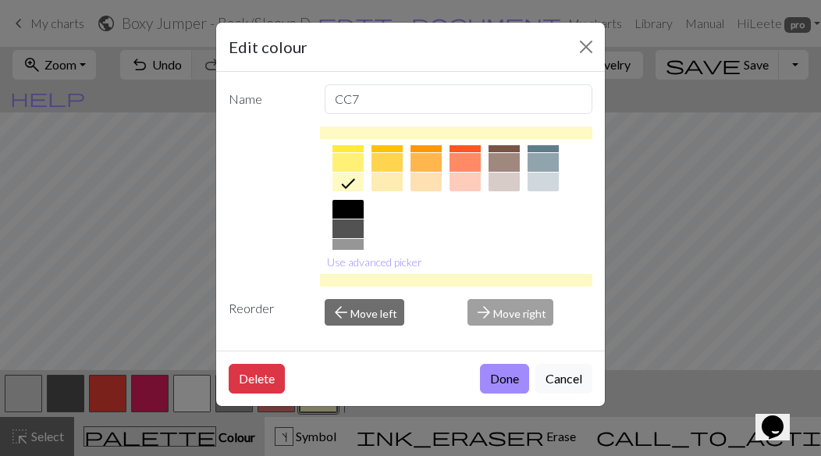
scroll to position [251, 0]
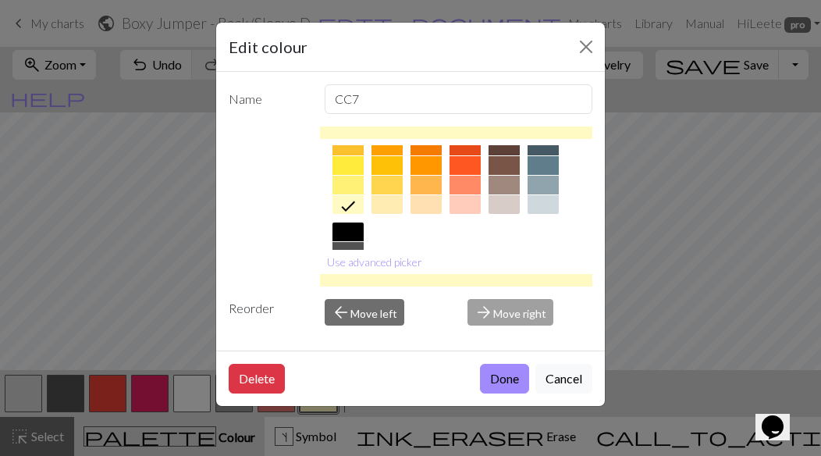
click at [541, 183] on div at bounding box center [542, 185] width 31 height 19
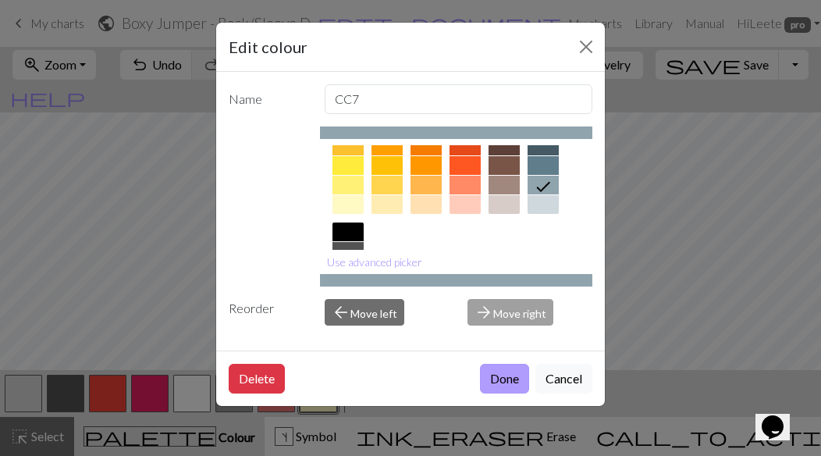
click at [509, 385] on button "Done" at bounding box center [504, 379] width 49 height 30
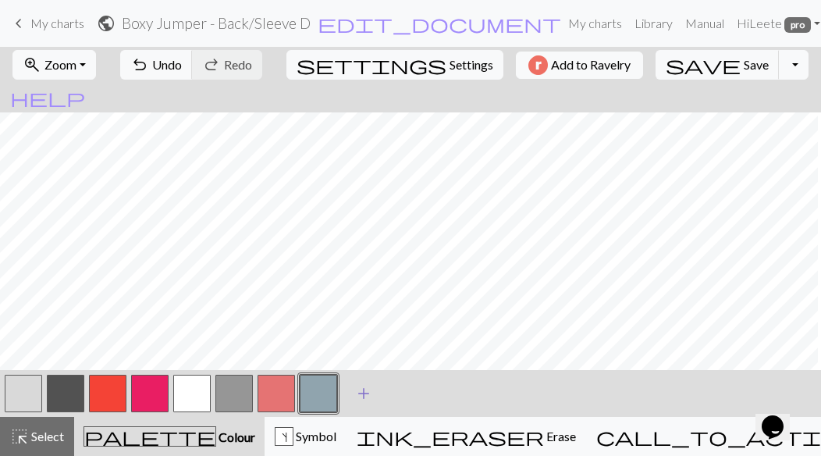
scroll to position [72, 0]
click at [228, 405] on button "button" at bounding box center [233, 392] width 37 height 37
click at [107, 382] on button "button" at bounding box center [107, 392] width 37 height 37
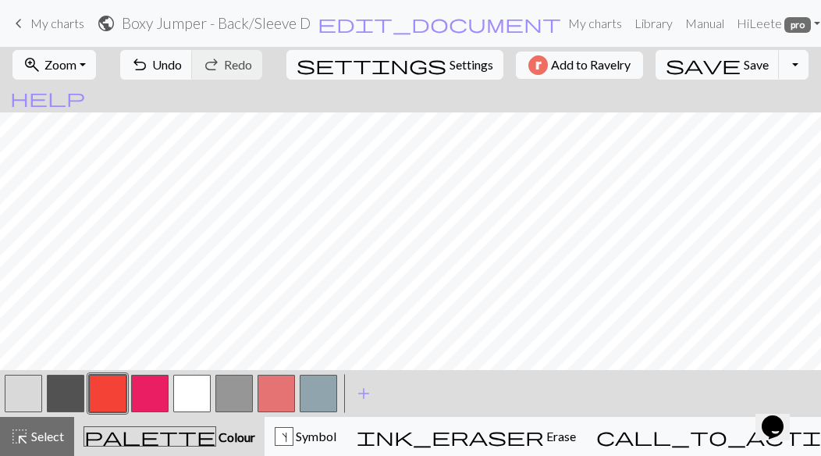
click at [323, 395] on button "button" at bounding box center [318, 392] width 37 height 37
click at [108, 394] on button "button" at bounding box center [107, 392] width 37 height 37
click at [232, 391] on button "button" at bounding box center [233, 392] width 37 height 37
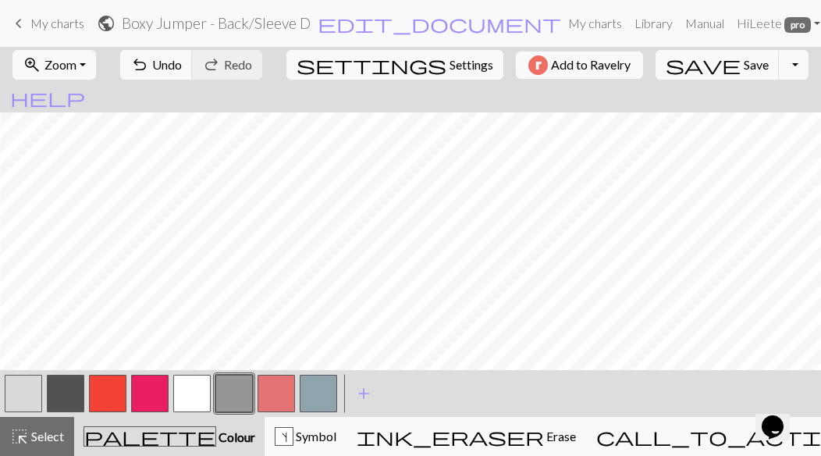
click at [325, 394] on button "button" at bounding box center [318, 392] width 37 height 37
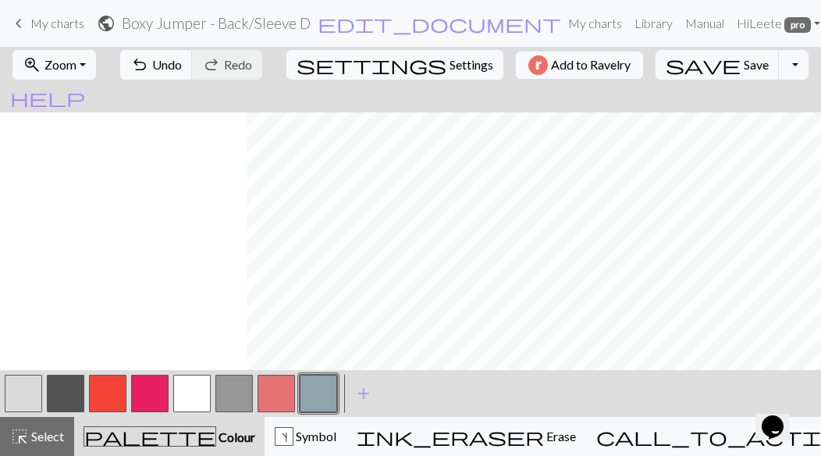
scroll to position [0, 0]
click at [701, 68] on span "Save" at bounding box center [755, 64] width 25 height 15
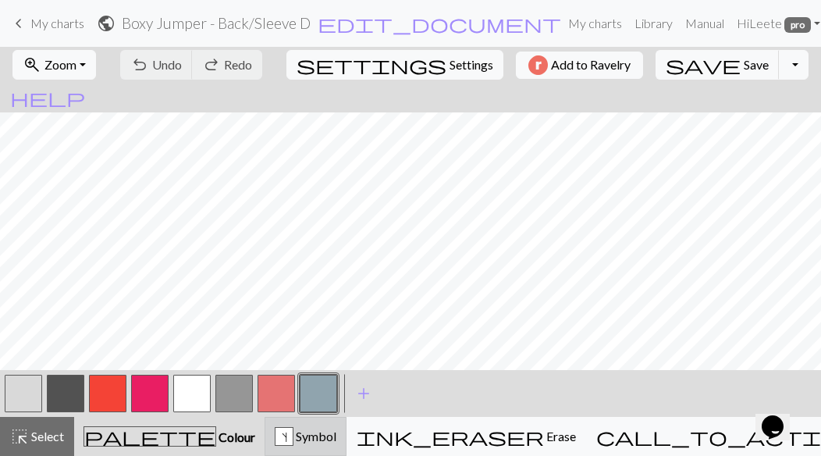
click at [336, 431] on div "s Symbol" at bounding box center [306, 436] width 62 height 19
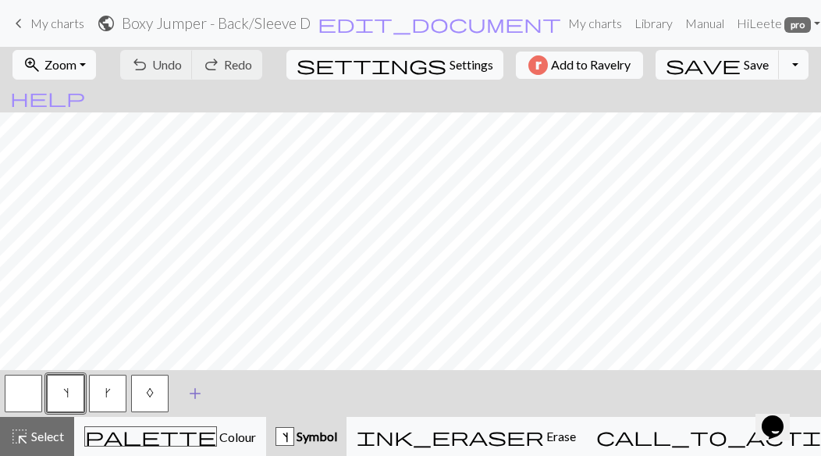
click at [190, 394] on span "add" at bounding box center [195, 393] width 19 height 22
click at [190, 394] on button "button" at bounding box center [191, 392] width 37 height 37
click at [190, 394] on div "Edit symbol Name d f g h j k p s t F H J O P T / | 0 1 2 3 4 5 6 7 8 9 e m n G …" at bounding box center [410, 228] width 821 height 456
click at [190, 394] on button "button" at bounding box center [191, 392] width 37 height 37
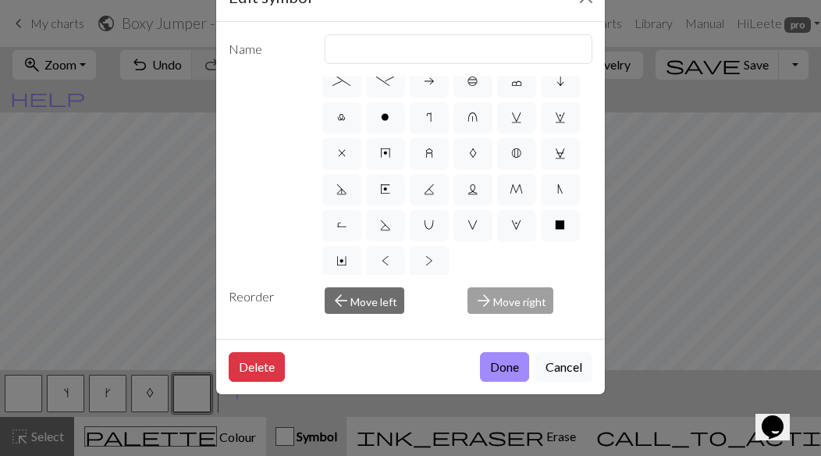
scroll to position [300, 0]
click at [462, 228] on label "V" at bounding box center [472, 224] width 39 height 31
radio input "true"
type input "sl1 purlwise"
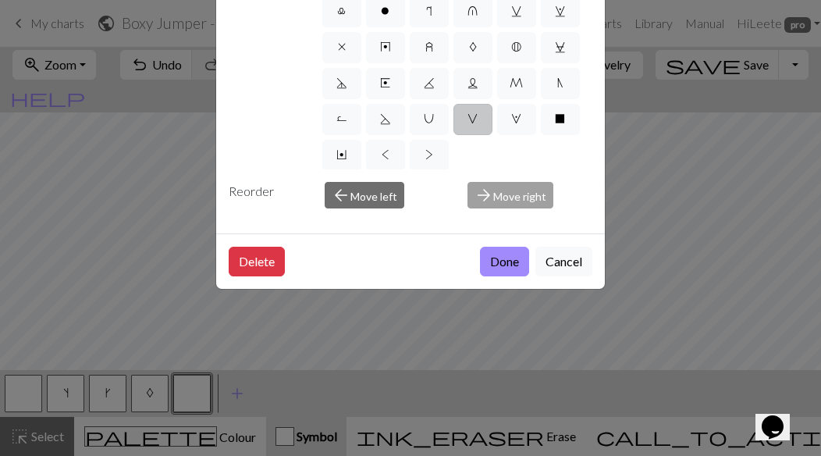
scroll to position [0, 0]
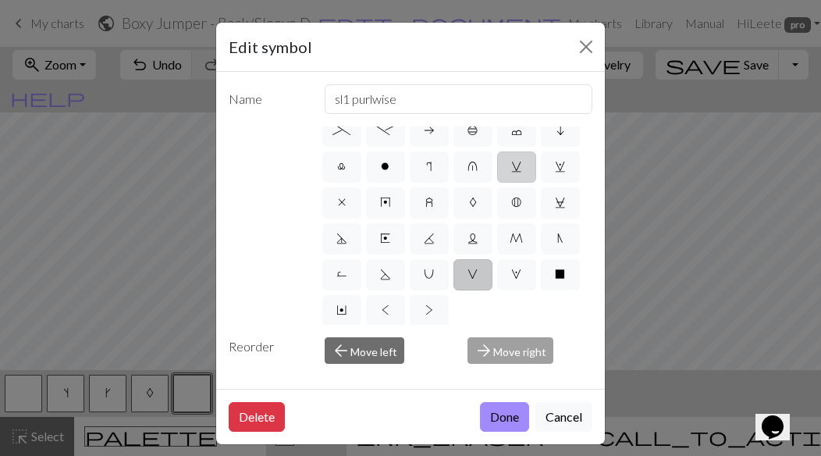
click at [517, 164] on span "v" at bounding box center [516, 166] width 11 height 12
click at [517, 455] on input "v" at bounding box center [516, 462] width 10 height 10
radio input "true"
type input "sl1 knitwise"
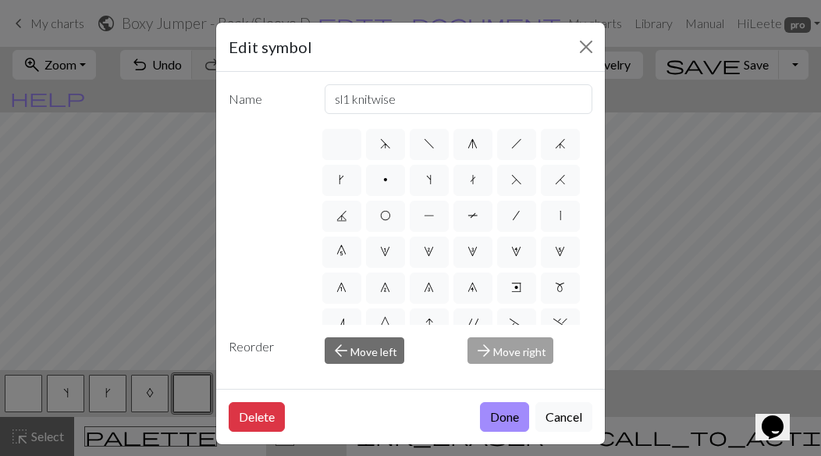
scroll to position [2, 0]
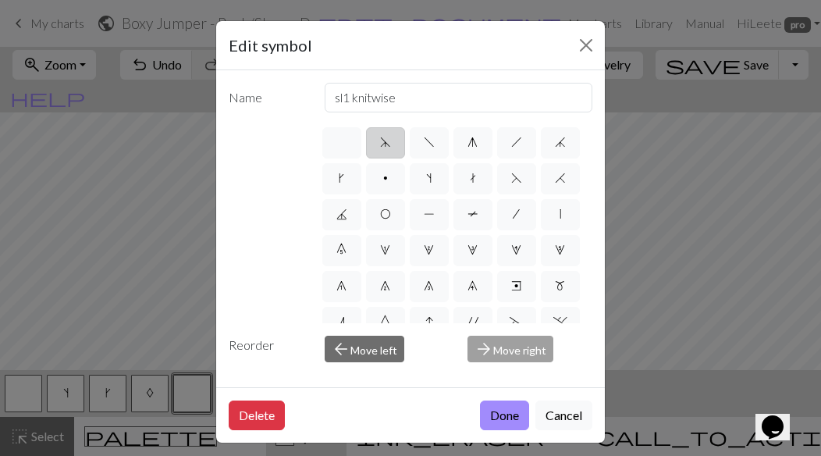
click at [390, 140] on label "d" at bounding box center [385, 142] width 39 height 31
click at [390, 140] on input "d" at bounding box center [385, 138] width 10 height 10
radio input "true"
type input "sk2p"
click at [472, 146] on span "g" at bounding box center [472, 142] width 10 height 12
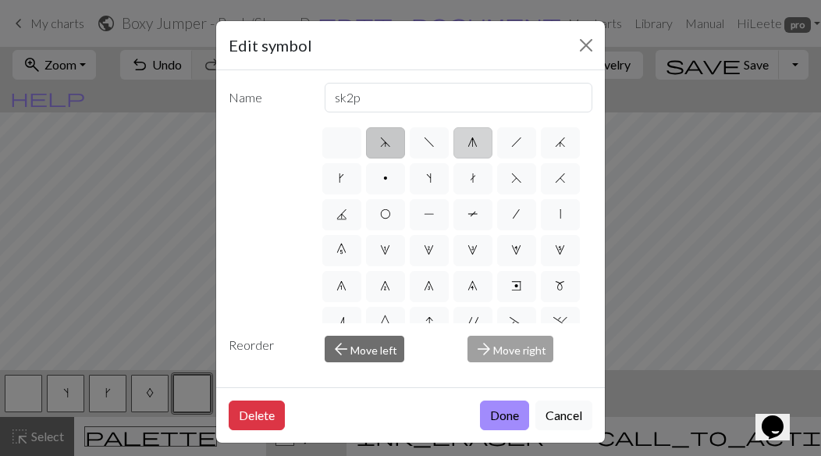
click at [472, 143] on input "g" at bounding box center [472, 138] width 10 height 10
radio input "true"
click at [427, 255] on span "2" at bounding box center [429, 249] width 10 height 12
click at [427, 250] on input "2" at bounding box center [429, 245] width 10 height 10
radio input "true"
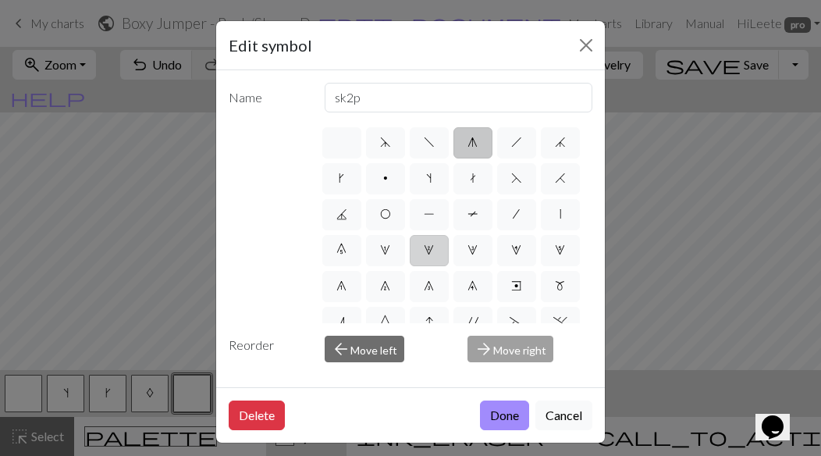
type input "increase 2"
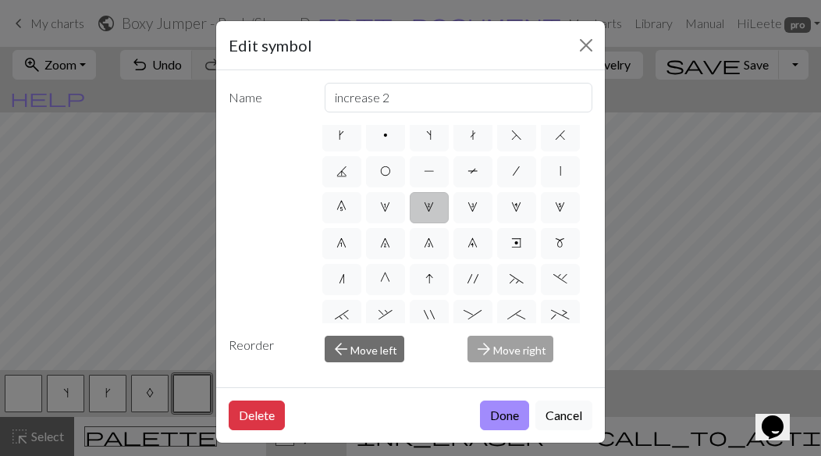
scroll to position [45, 0]
click at [564, 240] on span "m" at bounding box center [560, 240] width 10 height 12
click at [564, 276] on input "m" at bounding box center [560, 281] width 10 height 10
radio input "true"
type input "m1"
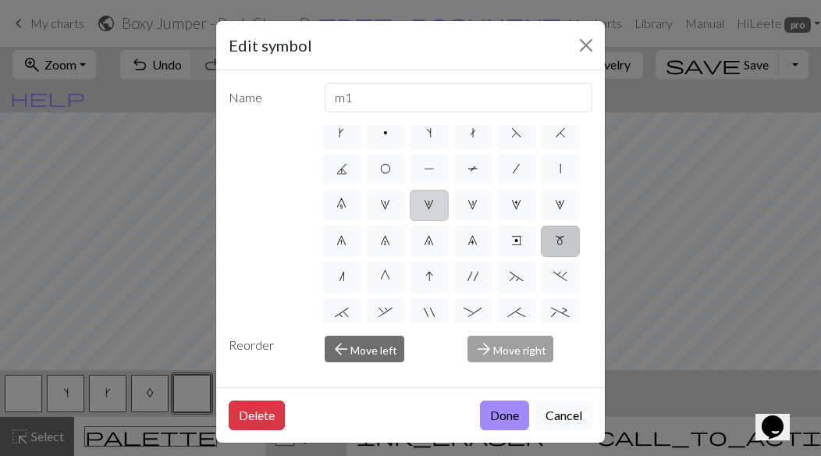
click at [431, 210] on span "2" at bounding box center [429, 204] width 10 height 12
click at [431, 240] on input "2" at bounding box center [429, 245] width 10 height 10
radio input "true"
type input "increase 2"
click at [501, 416] on button "Done" at bounding box center [504, 415] width 49 height 30
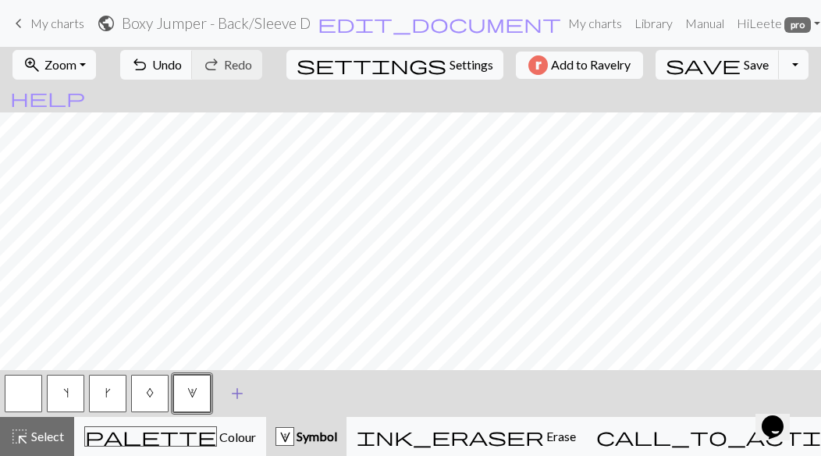
click at [237, 396] on span "add" at bounding box center [237, 393] width 19 height 22
click at [237, 396] on button "button" at bounding box center [233, 392] width 37 height 37
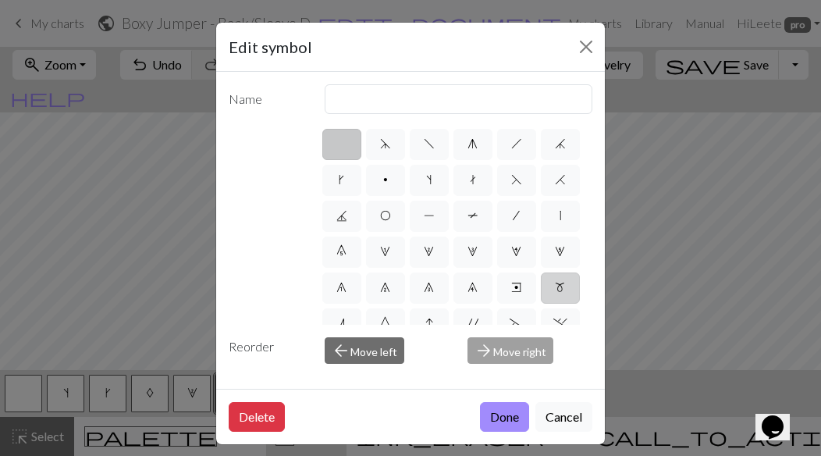
click at [555, 288] on span "m" at bounding box center [560, 287] width 10 height 12
click at [555, 288] on input "m" at bounding box center [560, 283] width 10 height 10
radio input "true"
type input "m1"
click at [499, 415] on button "Done" at bounding box center [504, 417] width 49 height 30
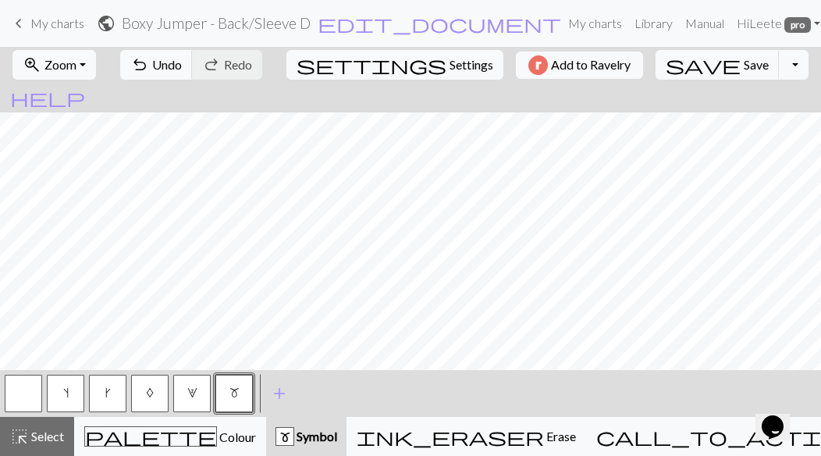
click at [200, 390] on button "2" at bounding box center [191, 392] width 37 height 37
click at [236, 398] on span "m" at bounding box center [234, 392] width 10 height 12
click at [701, 64] on span "Save" at bounding box center [755, 64] width 25 height 15
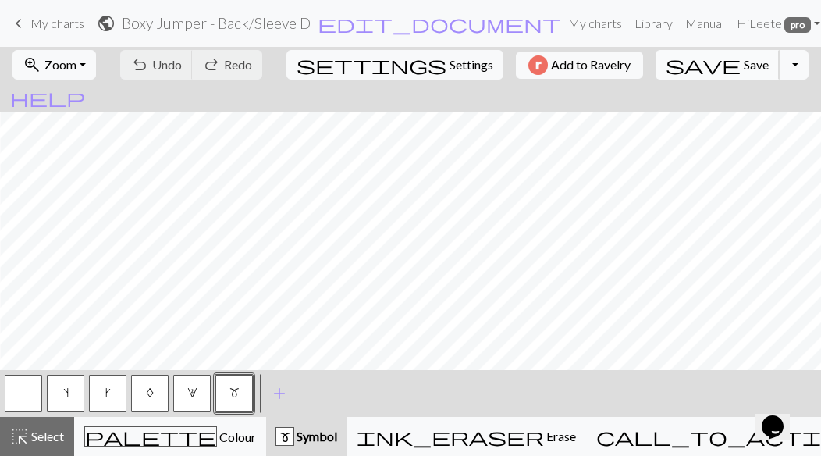
click at [701, 68] on span "Save" at bounding box center [755, 64] width 25 height 15
click at [701, 63] on button "Toggle Dropdown" at bounding box center [794, 65] width 30 height 30
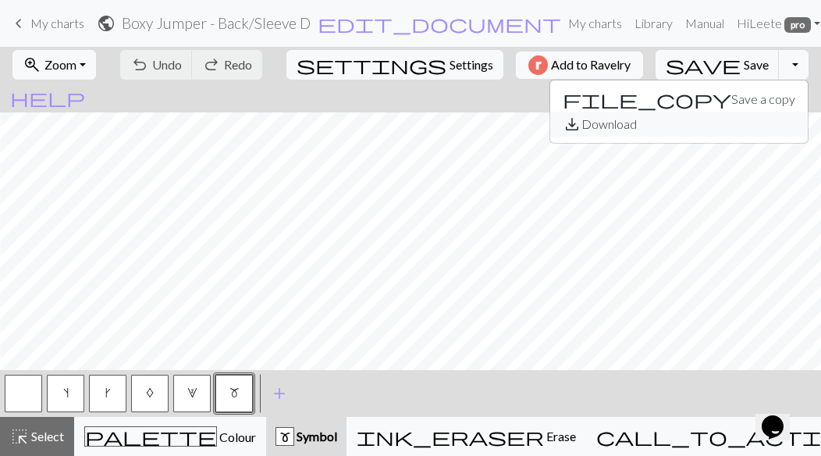
click at [698, 123] on button "save_alt Download" at bounding box center [678, 124] width 257 height 25
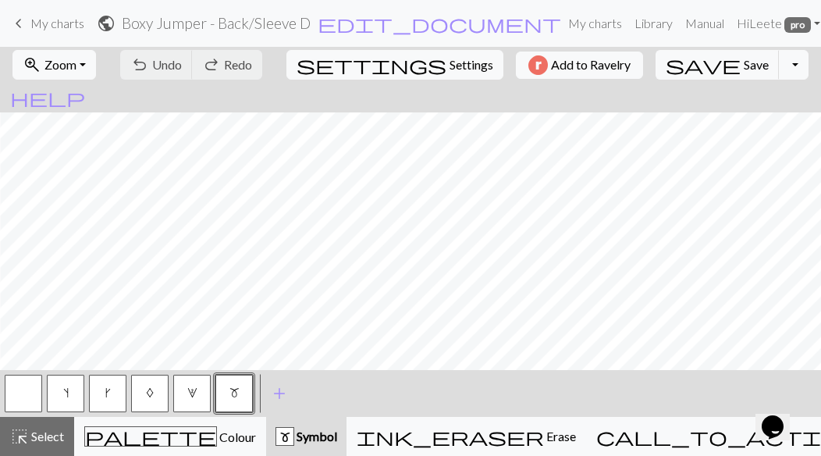
scroll to position [0, 280]
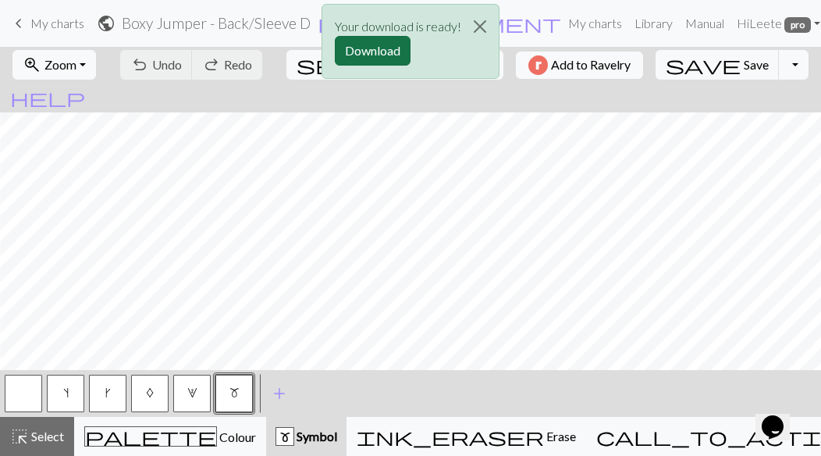
click at [388, 49] on button "Download" at bounding box center [373, 51] width 76 height 30
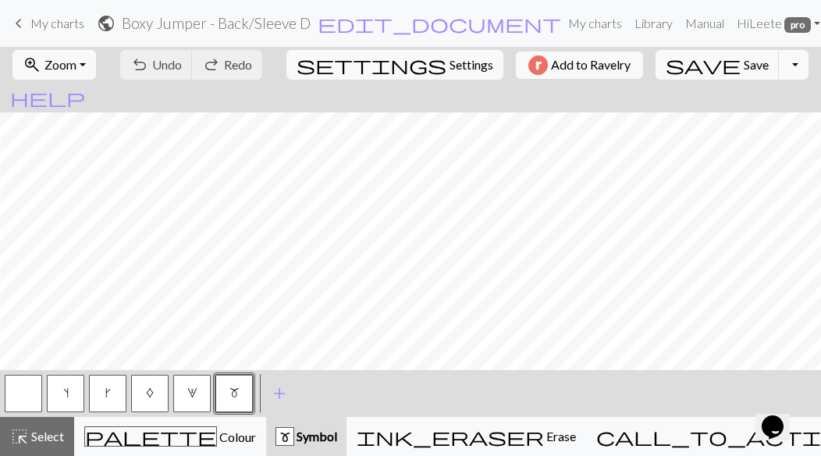
click at [20, 26] on span "keyboard_arrow_left" at bounding box center [18, 23] width 19 height 22
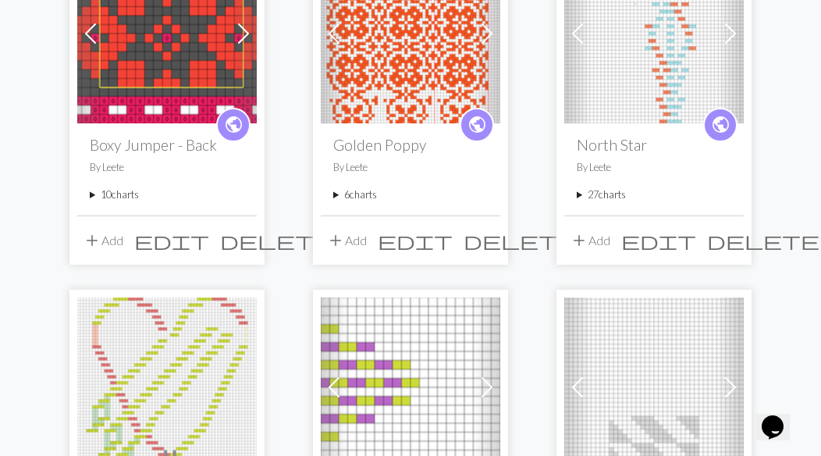
scroll to position [279, 0]
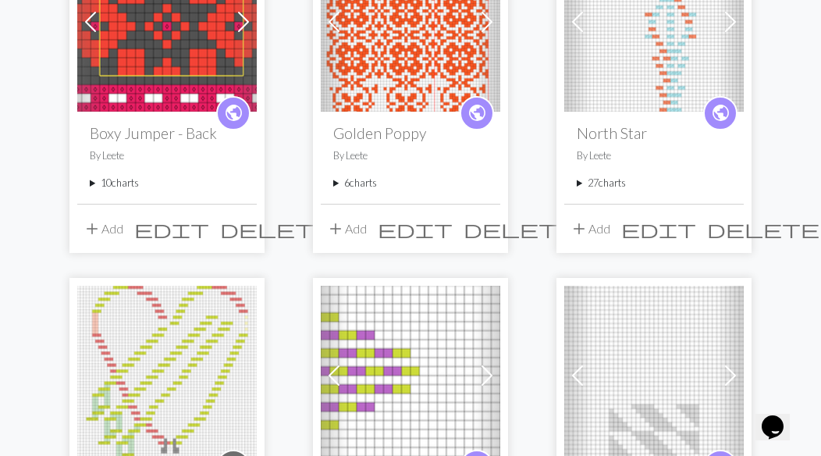
click at [92, 184] on summary "10 charts" at bounding box center [167, 183] width 154 height 15
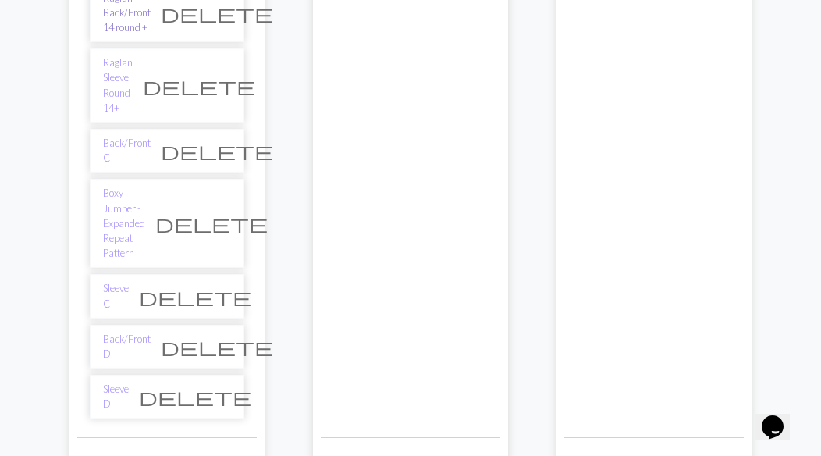
scroll to position [644, 0]
click at [112, 331] on link "Back/Front D" at bounding box center [127, 346] width 48 height 30
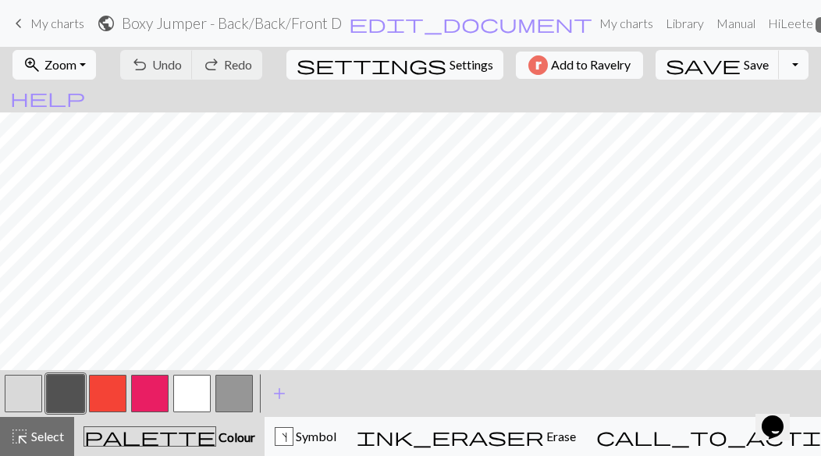
scroll to position [298, 0]
click at [310, 435] on div "s Symbol" at bounding box center [306, 436] width 62 height 19
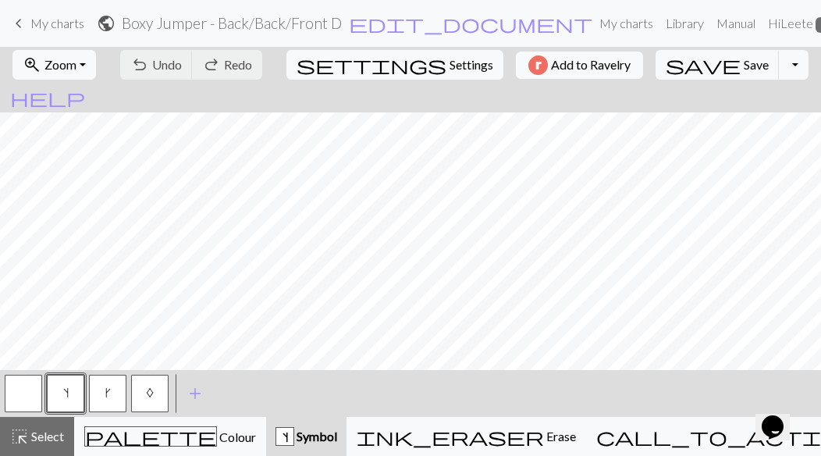
click at [105, 388] on span "k" at bounding box center [107, 392] width 5 height 12
click at [182, 59] on span "Undo" at bounding box center [167, 64] width 30 height 15
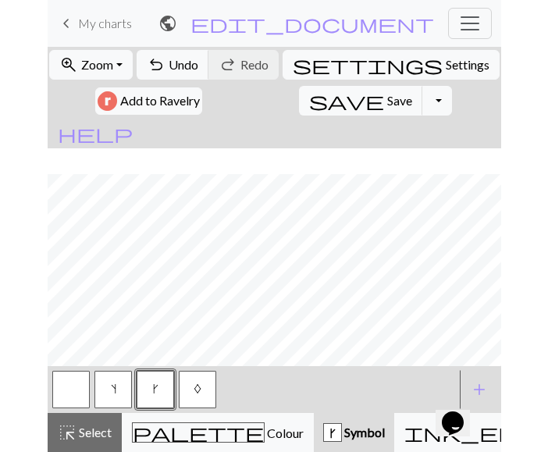
scroll to position [367, 1]
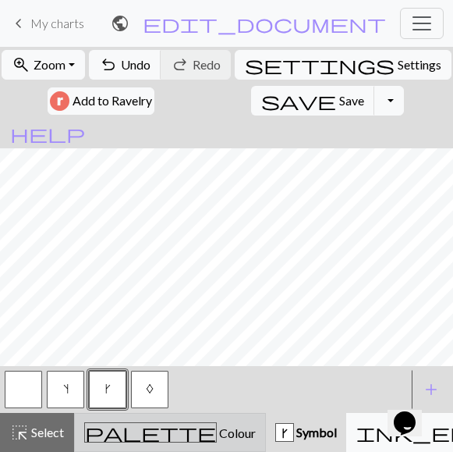
click at [217, 438] on span "Colour" at bounding box center [236, 432] width 39 height 15
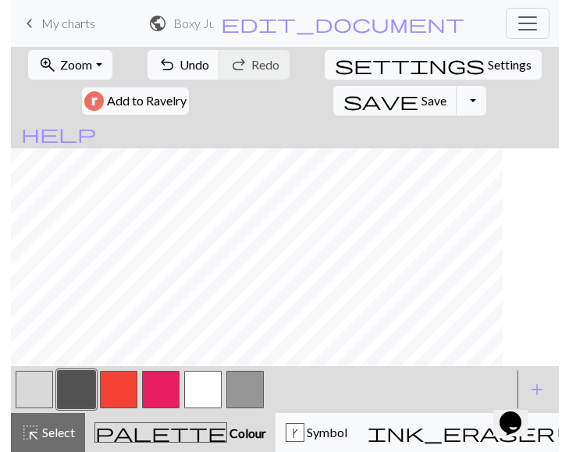
scroll to position [332, 1]
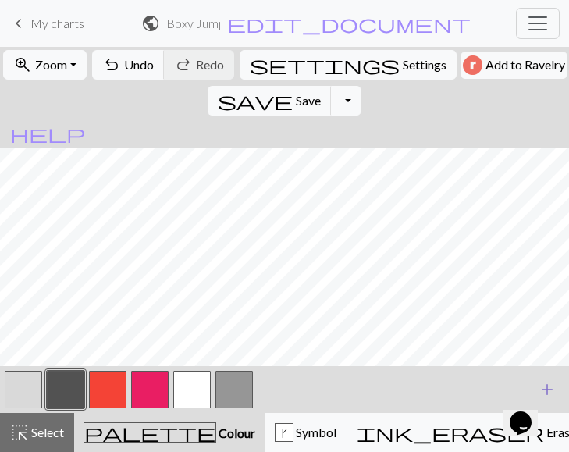
click at [552, 386] on span "add" at bounding box center [546, 389] width 19 height 22
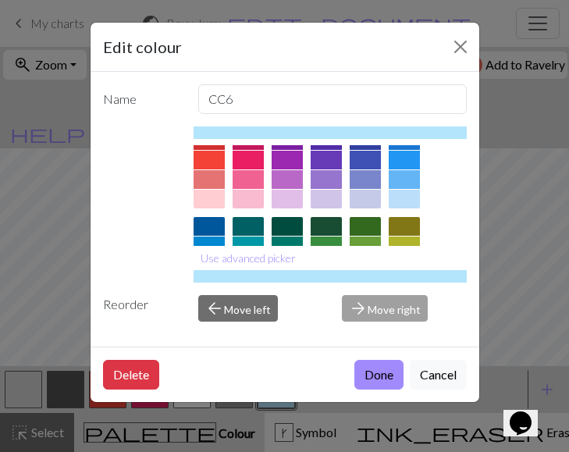
scroll to position [20, 0]
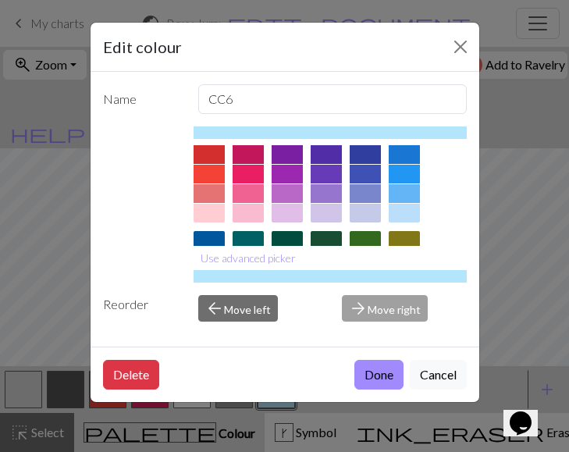
click at [201, 189] on div at bounding box center [208, 193] width 31 height 19
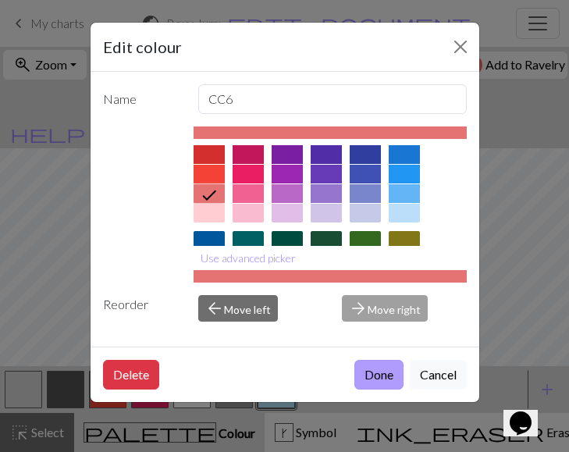
click at [381, 379] on button "Done" at bounding box center [378, 375] width 49 height 30
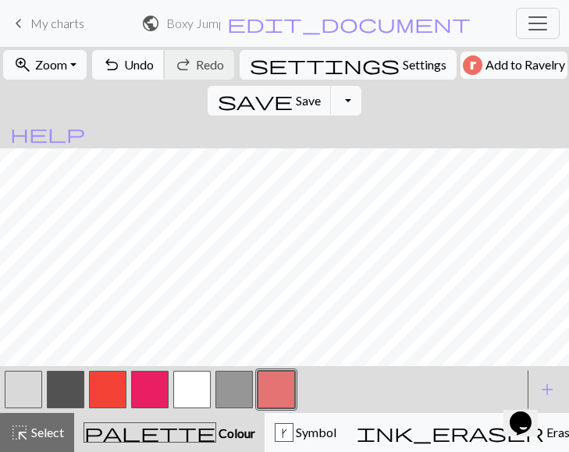
click at [154, 61] on span "Undo" at bounding box center [139, 64] width 30 height 15
click at [154, 59] on span "Undo" at bounding box center [139, 64] width 30 height 15
click at [211, 66] on span "Redo" at bounding box center [210, 64] width 28 height 15
click at [275, 435] on div "k" at bounding box center [283, 433] width 17 height 19
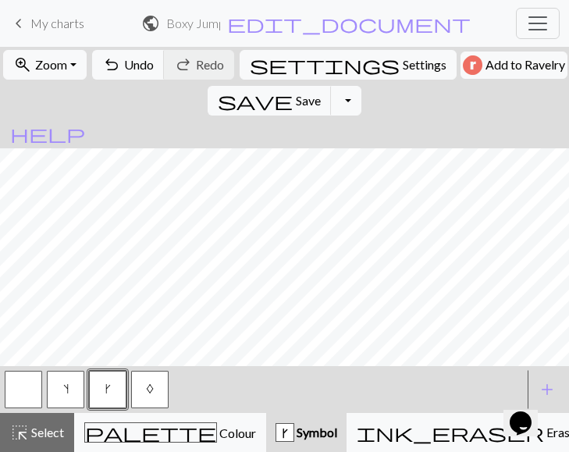
drag, startPoint x: 63, startPoint y: 381, endPoint x: 215, endPoint y: 378, distance: 152.1
click at [66, 382] on span "s" at bounding box center [65, 388] width 5 height 12
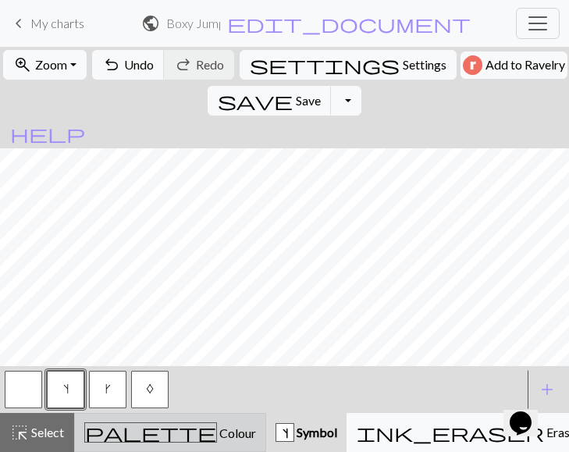
click at [217, 431] on span "Colour" at bounding box center [236, 432] width 39 height 15
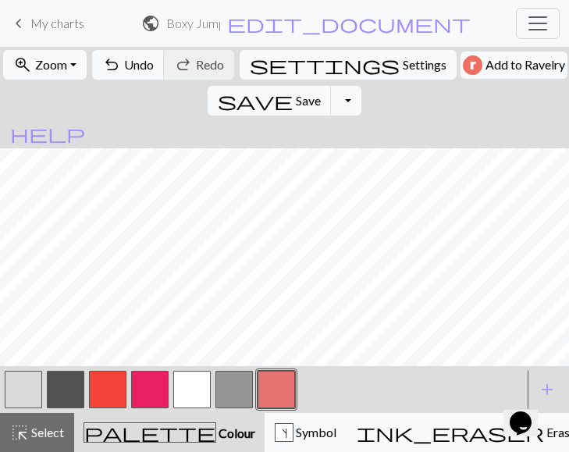
click at [233, 394] on button "button" at bounding box center [233, 389] width 37 height 37
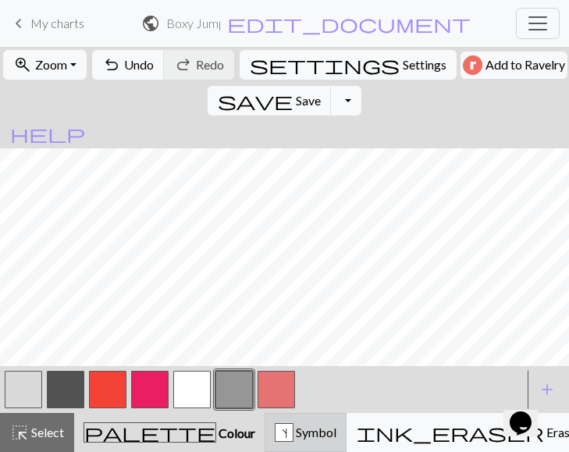
click at [293, 428] on span "Symbol" at bounding box center [314, 431] width 43 height 15
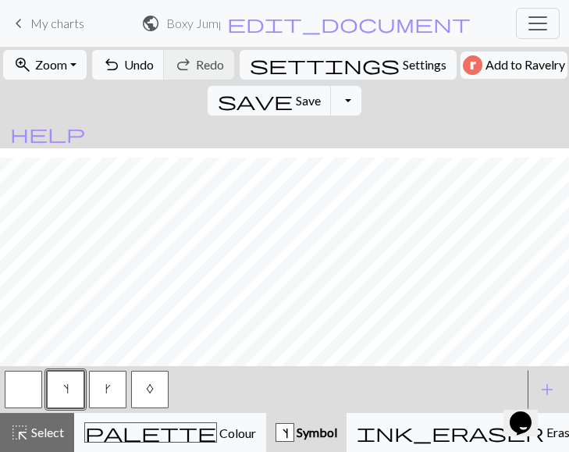
scroll to position [162, 324]
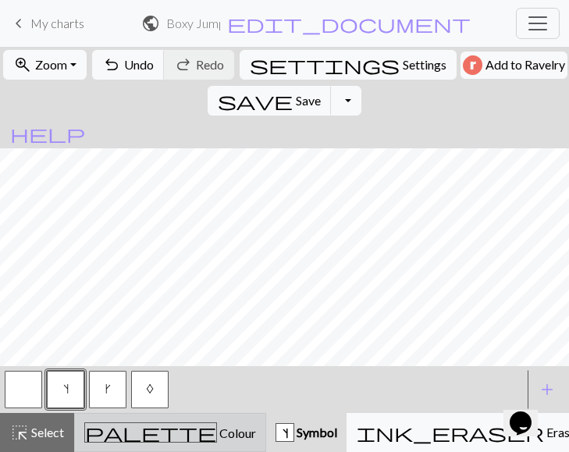
click at [217, 432] on span "Colour" at bounding box center [236, 432] width 39 height 15
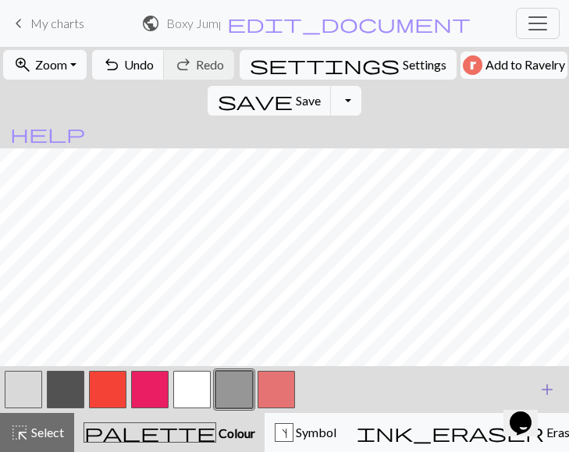
click at [548, 385] on span "add" at bounding box center [546, 389] width 19 height 22
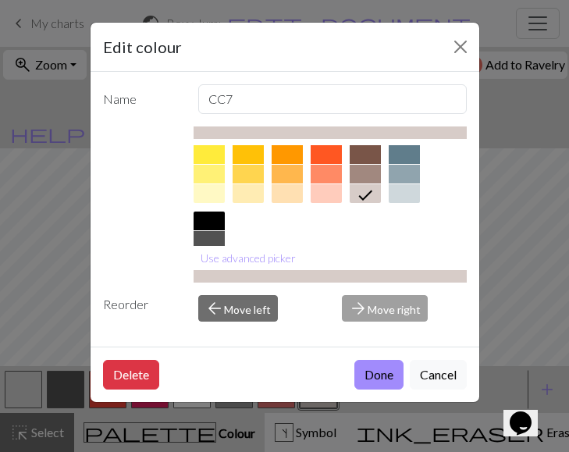
scroll to position [251, 0]
click at [399, 167] on div at bounding box center [403, 172] width 31 height 19
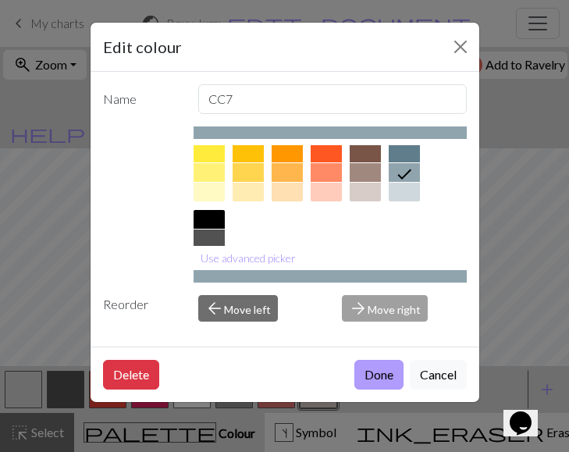
click at [368, 381] on button "Done" at bounding box center [378, 375] width 49 height 30
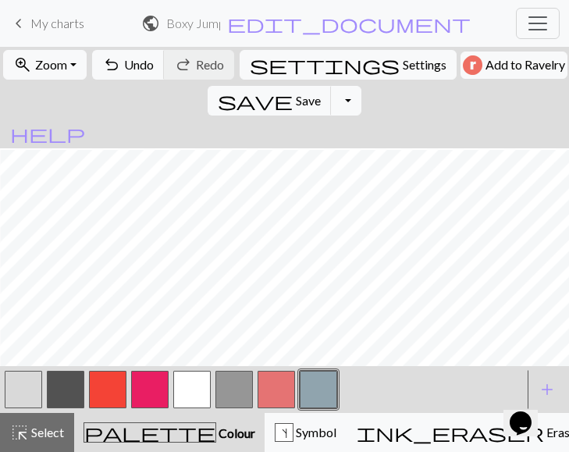
scroll to position [97, 374]
click at [293, 428] on span "Symbol" at bounding box center [314, 431] width 43 height 15
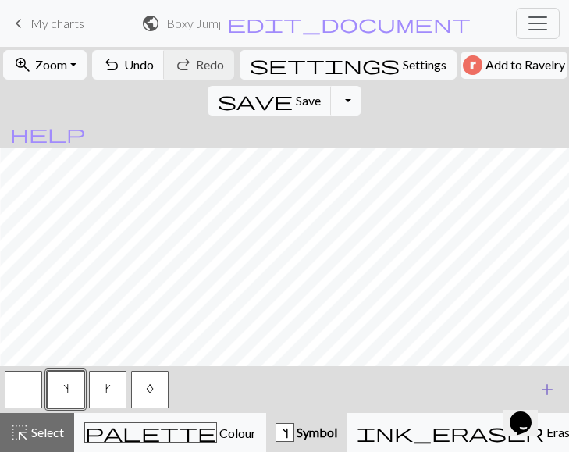
click at [548, 385] on span "add" at bounding box center [546, 389] width 19 height 22
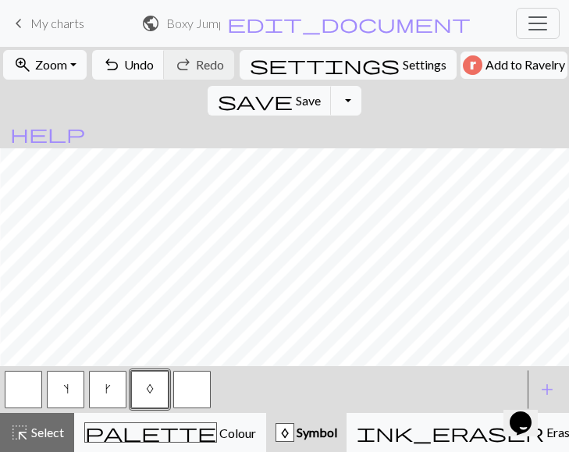
click at [189, 393] on button "button" at bounding box center [191, 389] width 37 height 37
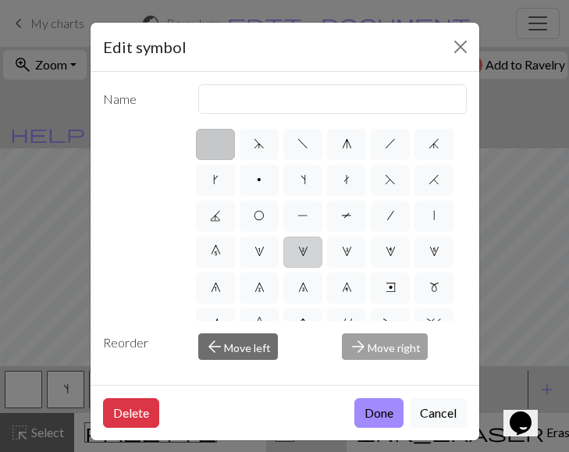
click at [305, 252] on span "2" at bounding box center [303, 251] width 10 height 12
click at [305, 252] on input "2" at bounding box center [303, 247] width 10 height 10
radio input "true"
type input "increase 2"
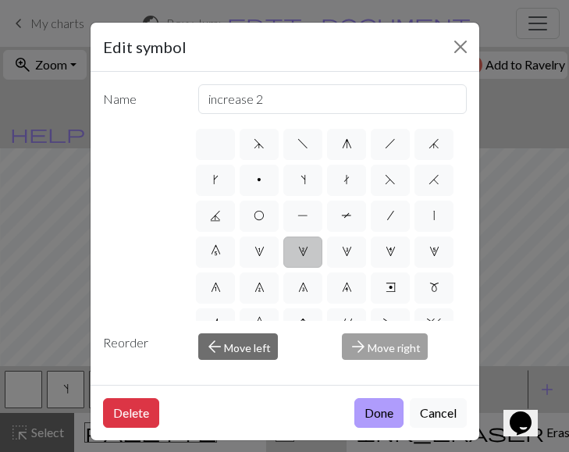
click at [377, 409] on button "Done" at bounding box center [378, 413] width 49 height 30
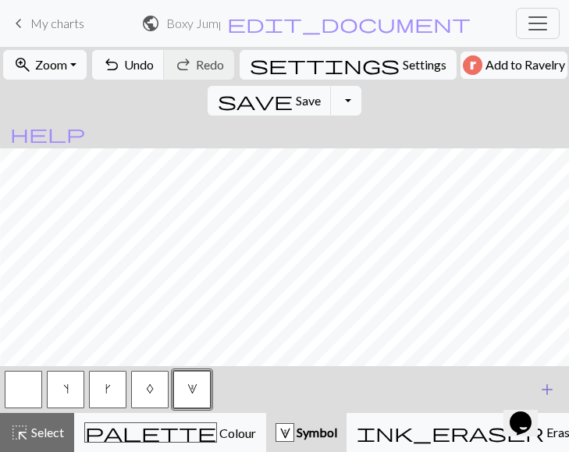
click at [547, 385] on span "add" at bounding box center [546, 389] width 19 height 22
click at [229, 388] on button "button" at bounding box center [233, 389] width 37 height 37
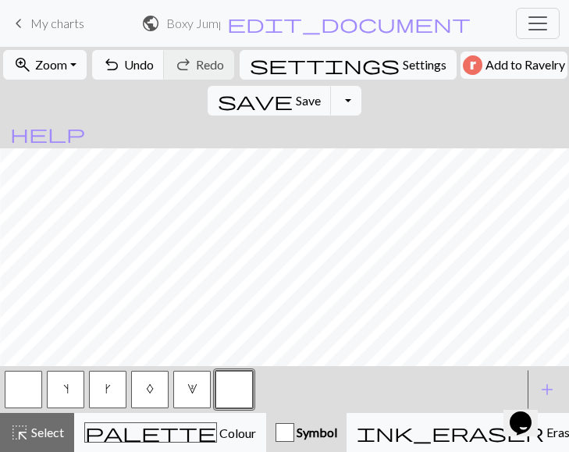
click at [229, 388] on button "button" at bounding box center [233, 389] width 37 height 37
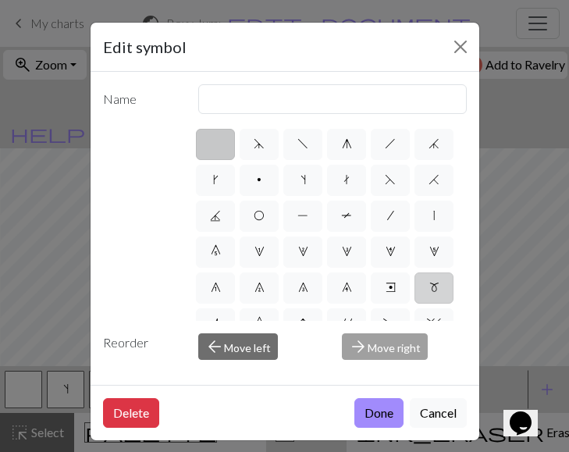
click at [438, 287] on span "m" at bounding box center [434, 287] width 10 height 12
click at [438, 287] on input "m" at bounding box center [434, 283] width 10 height 10
radio input "true"
type input "m1"
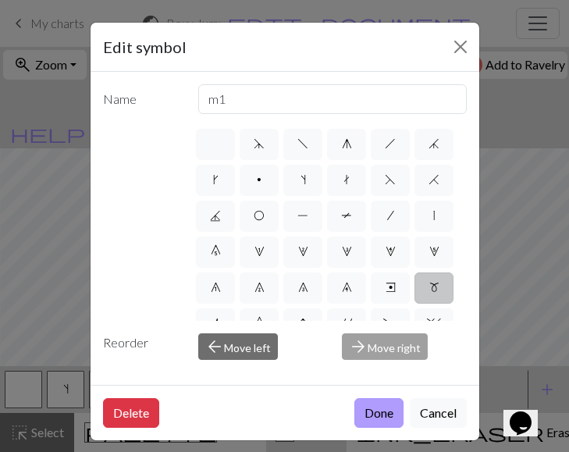
click at [393, 410] on button "Done" at bounding box center [378, 413] width 49 height 30
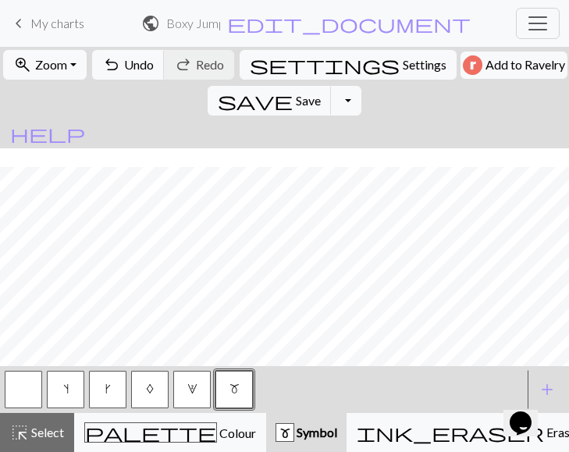
scroll to position [6, 24]
click at [188, 385] on span "2" at bounding box center [192, 388] width 10 height 12
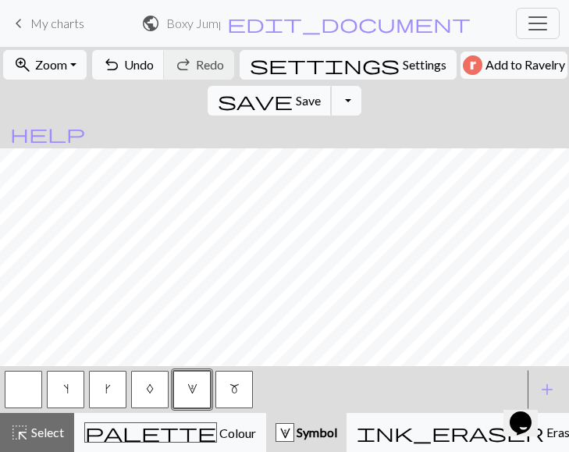
click at [321, 93] on span "Save" at bounding box center [308, 100] width 25 height 15
click at [238, 391] on span "m" at bounding box center [234, 388] width 10 height 12
click at [195, 395] on span "2" at bounding box center [192, 388] width 10 height 12
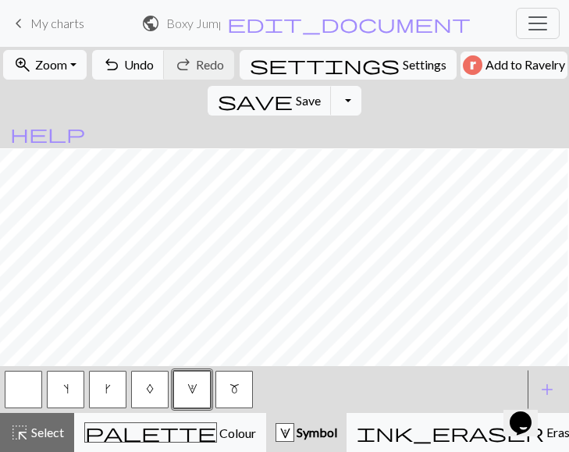
scroll to position [1, 549]
click at [321, 93] on span "Save" at bounding box center [308, 100] width 25 height 15
click at [360, 86] on button "Toggle Dropdown" at bounding box center [346, 101] width 30 height 30
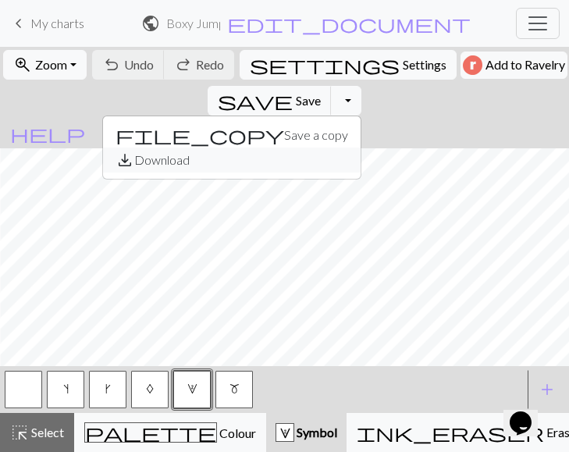
click at [360, 147] on button "save_alt Download" at bounding box center [231, 159] width 257 height 25
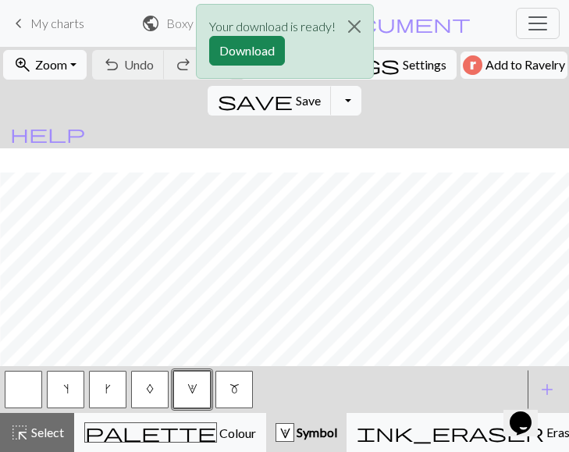
scroll to position [38, 548]
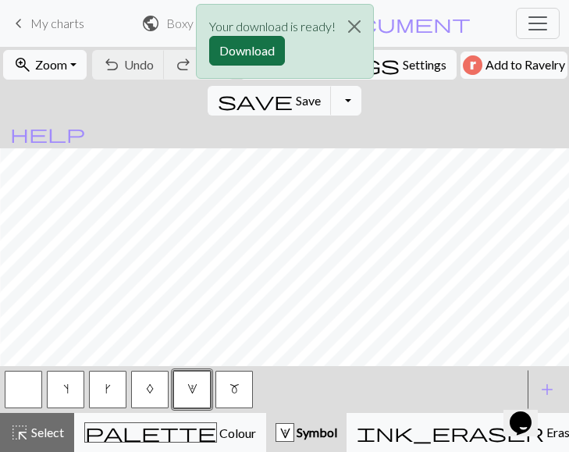
click at [251, 47] on button "Download" at bounding box center [247, 51] width 76 height 30
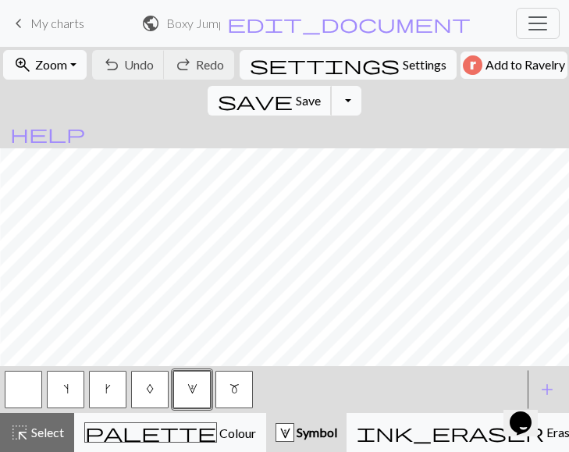
click at [321, 93] on span "Save" at bounding box center [308, 100] width 25 height 15
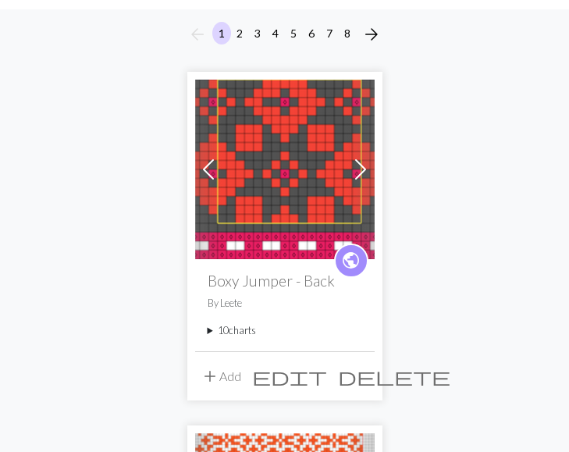
scroll to position [138, 0]
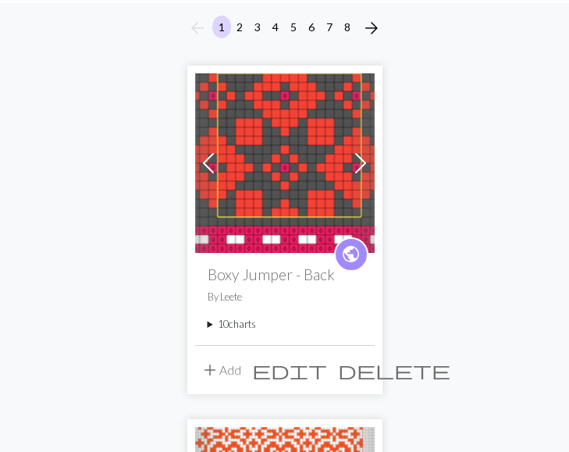
click at [212, 326] on summary "10 charts" at bounding box center [285, 324] width 154 height 15
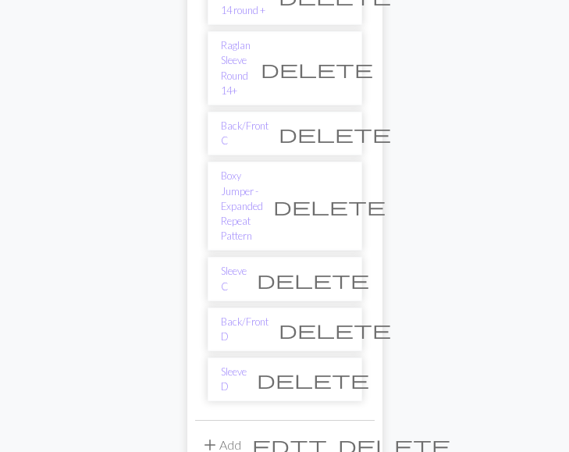
scroll to position [677, 0]
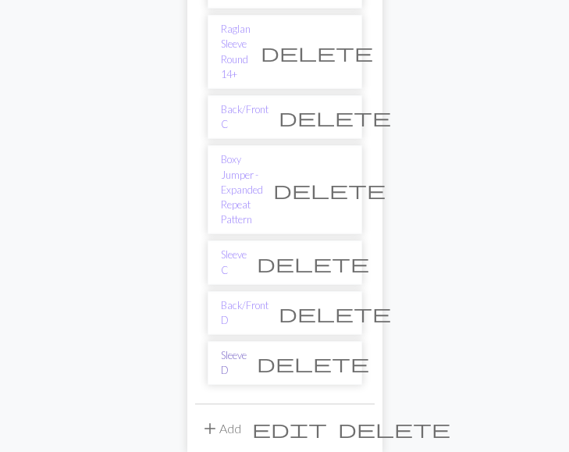
click at [232, 348] on link "Sleeve D" at bounding box center [234, 363] width 26 height 30
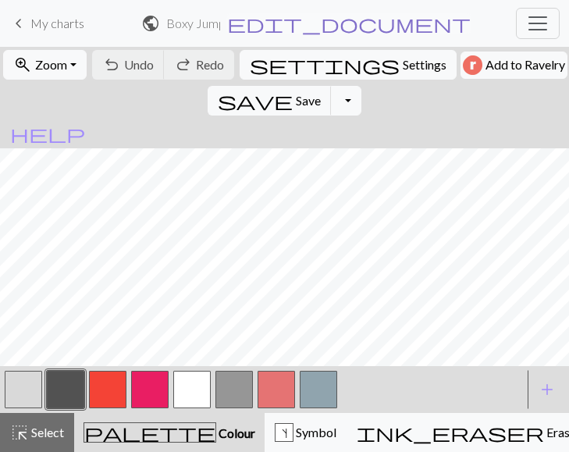
click at [398, 23] on span "edit_document" at bounding box center [348, 23] width 243 height 22
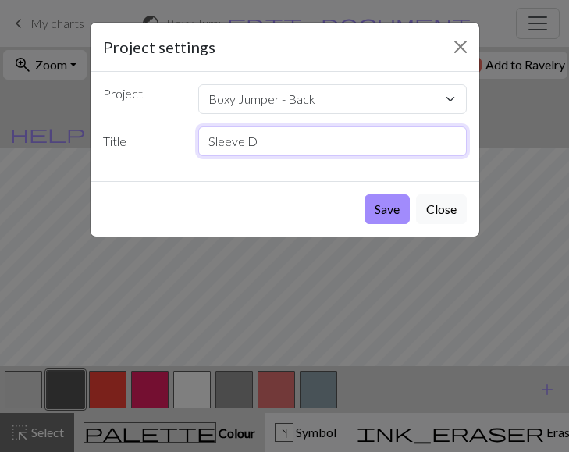
click at [315, 151] on input "Sleeve D" at bounding box center [332, 141] width 268 height 30
type input "Sleeve E"
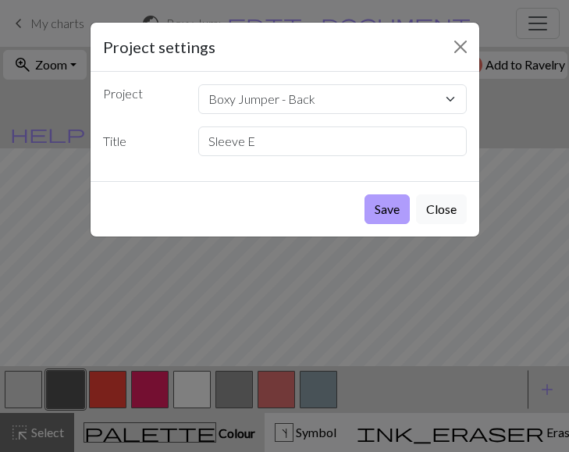
click at [383, 208] on button "Save" at bounding box center [386, 209] width 45 height 30
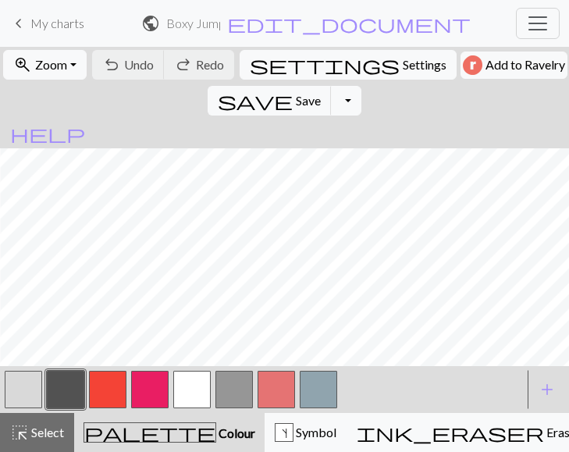
scroll to position [76, 668]
click at [264, 420] on button "s Symbol" at bounding box center [305, 432] width 82 height 39
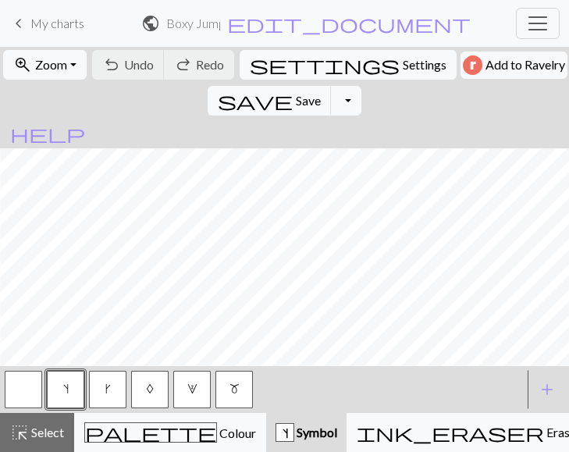
click at [29, 395] on button "button" at bounding box center [23, 389] width 37 height 37
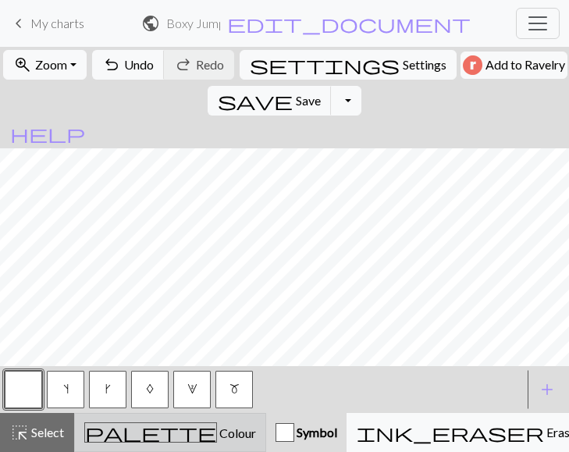
click at [172, 431] on div "palette Colour Colour" at bounding box center [170, 432] width 172 height 20
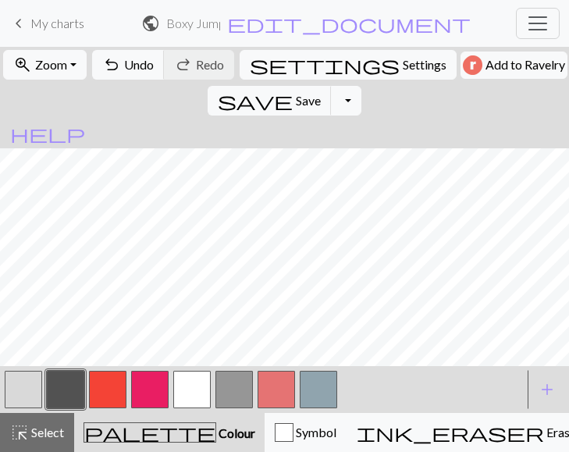
click at [197, 388] on button "button" at bounding box center [191, 389] width 37 height 37
click at [233, 388] on button "button" at bounding box center [233, 389] width 37 height 37
click at [192, 387] on button "button" at bounding box center [191, 389] width 37 height 37
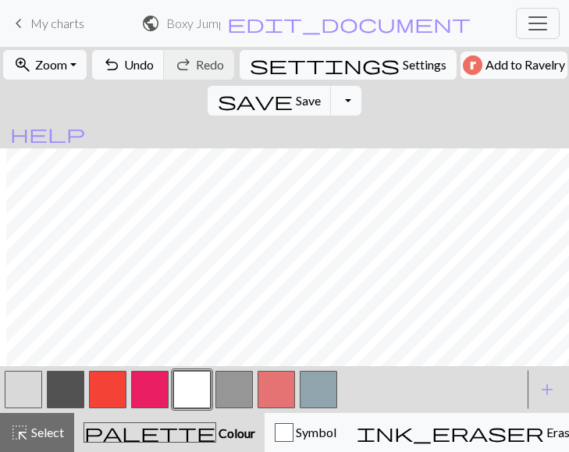
scroll to position [35, 48]
click at [109, 402] on button "button" at bounding box center [107, 389] width 37 height 37
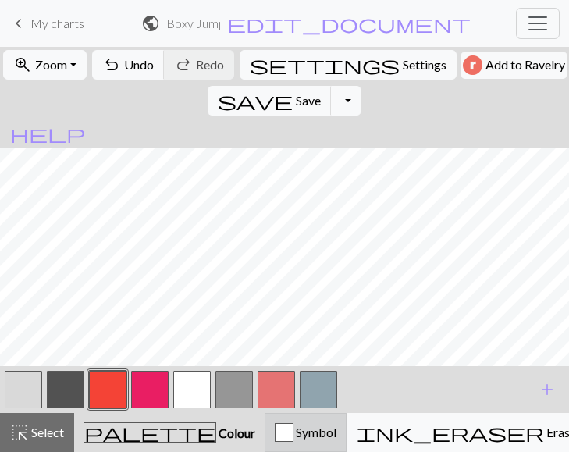
click at [275, 434] on div "Symbol" at bounding box center [306, 432] width 62 height 19
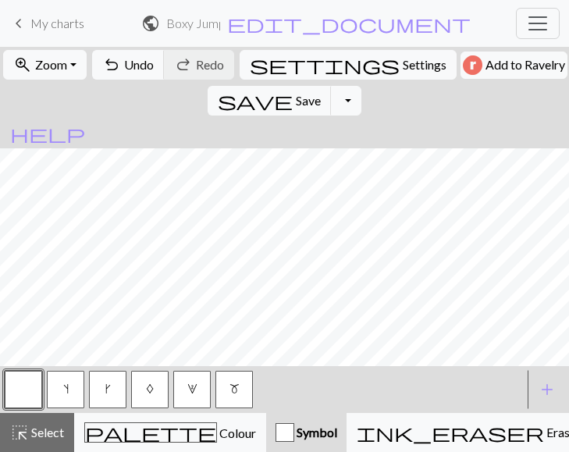
click at [100, 387] on button "k" at bounding box center [107, 389] width 37 height 37
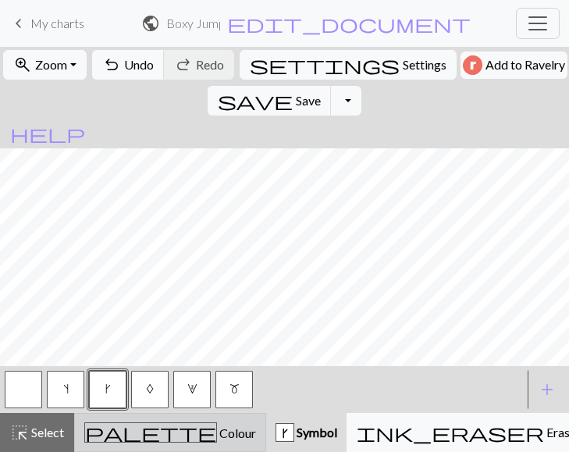
click at [217, 432] on span "Colour" at bounding box center [236, 432] width 39 height 15
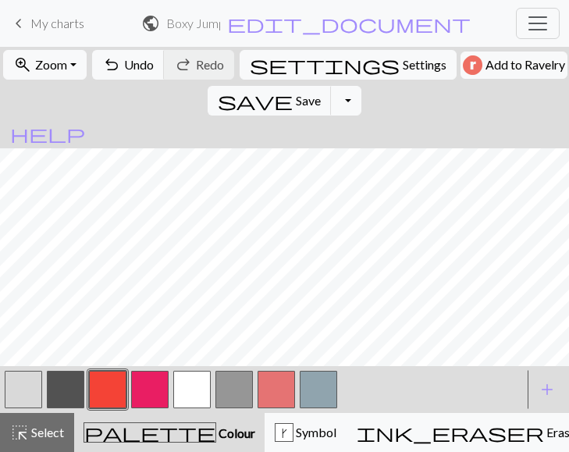
click at [313, 386] on button "button" at bounding box center [318, 389] width 37 height 37
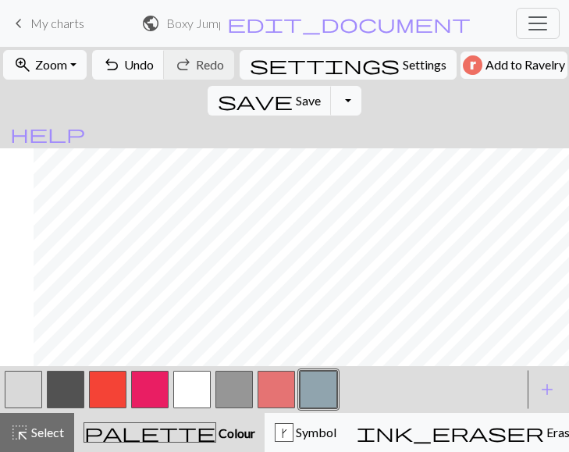
scroll to position [0, 739]
click at [237, 393] on button "button" at bounding box center [233, 389] width 37 height 37
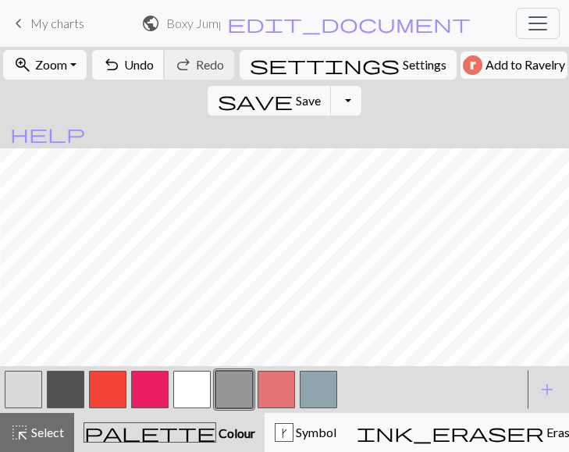
click at [136, 62] on span "Undo" at bounding box center [139, 64] width 30 height 15
click at [275, 438] on div "k Symbol" at bounding box center [306, 432] width 62 height 19
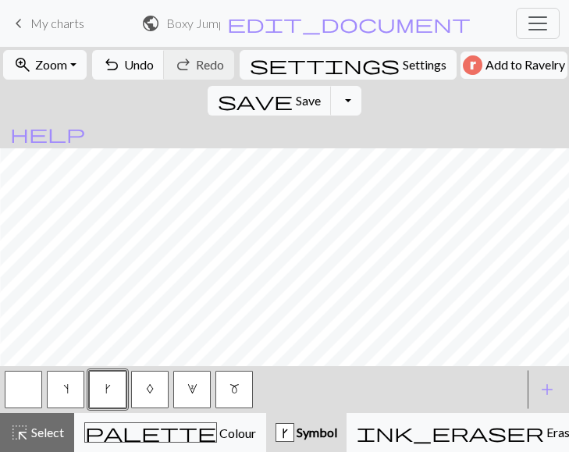
drag, startPoint x: 71, startPoint y: 394, endPoint x: 331, endPoint y: 378, distance: 260.3
click at [71, 394] on button "s" at bounding box center [65, 389] width 37 height 37
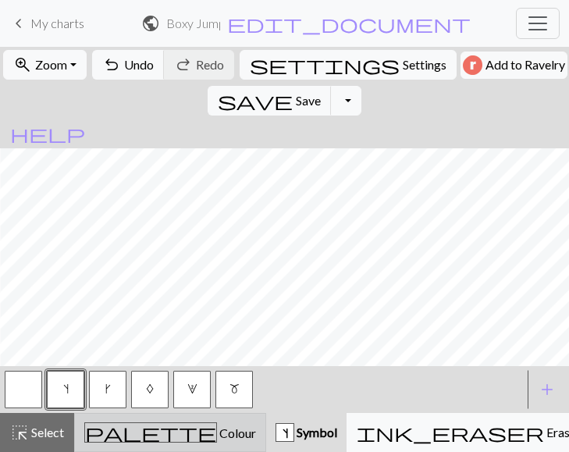
click at [174, 437] on div "palette Colour Colour" at bounding box center [170, 432] width 172 height 20
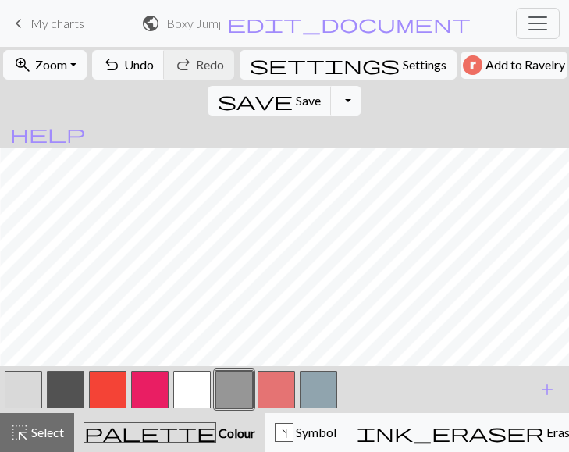
click at [178, 398] on button "button" at bounding box center [191, 389] width 37 height 37
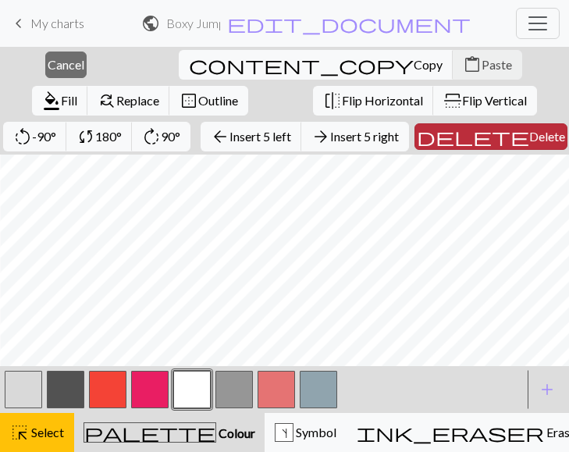
click at [529, 131] on span "Delete" at bounding box center [547, 136] width 36 height 15
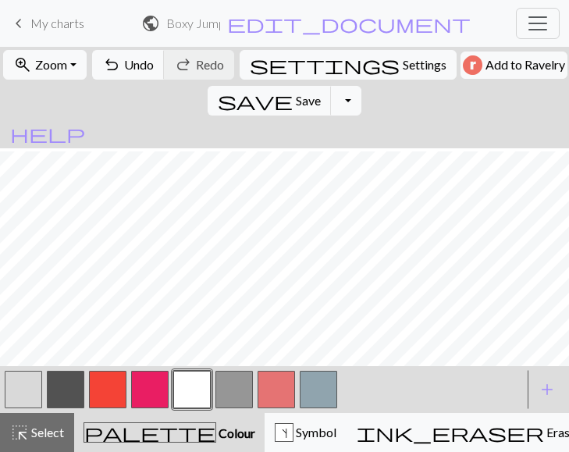
scroll to position [0, 0]
click at [321, 93] on span "Save" at bounding box center [308, 100] width 25 height 15
click at [360, 86] on button "Toggle Dropdown" at bounding box center [346, 101] width 30 height 30
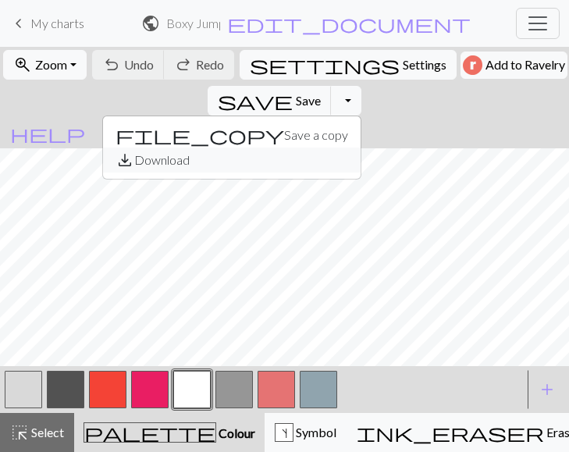
click at [360, 147] on button "save_alt Download" at bounding box center [231, 159] width 257 height 25
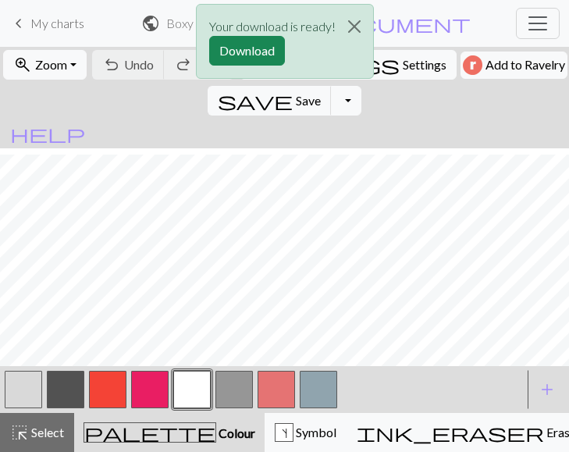
scroll to position [57, 0]
click at [250, 53] on button "Download" at bounding box center [247, 51] width 76 height 30
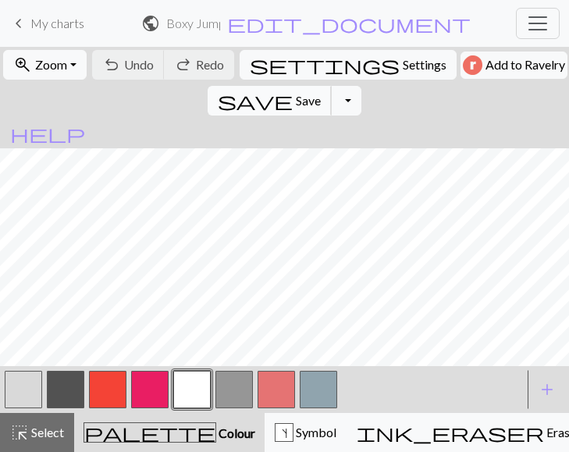
click at [321, 93] on span "Save" at bounding box center [308, 100] width 25 height 15
